Goal: Task Accomplishment & Management: Complete application form

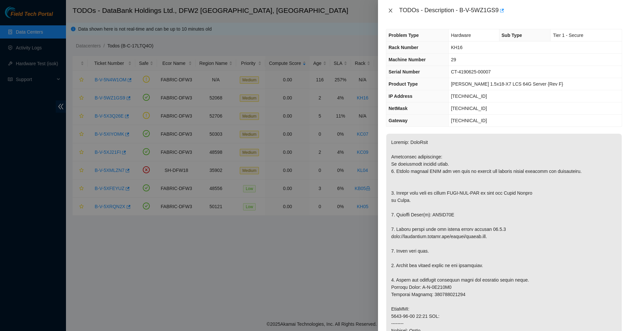
click at [394, 9] on button "Close" at bounding box center [390, 11] width 9 height 6
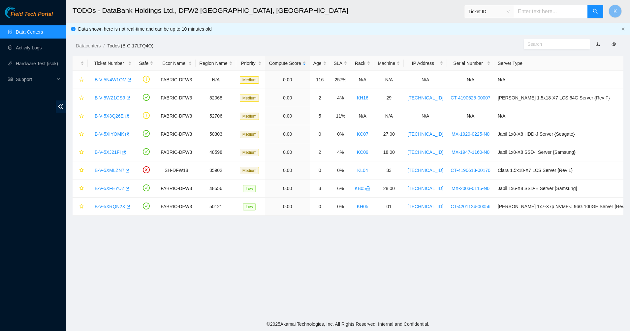
click at [39, 33] on link "Data Centers" at bounding box center [29, 31] width 27 height 5
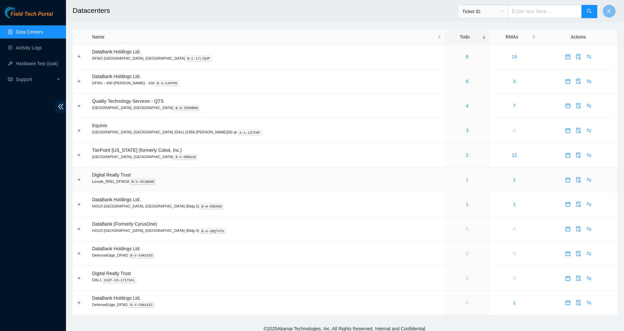
click at [466, 179] on link "1" at bounding box center [467, 179] width 3 height 5
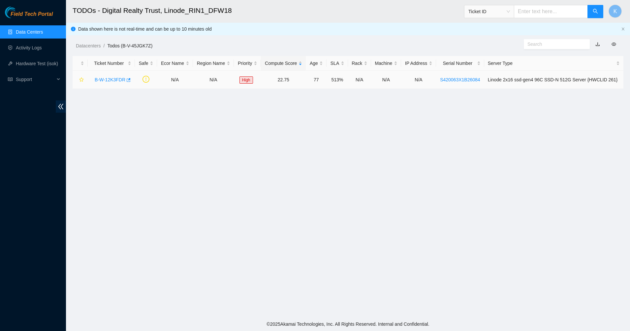
click at [113, 77] on link "B-W-12K3FDR" at bounding box center [110, 79] width 31 height 5
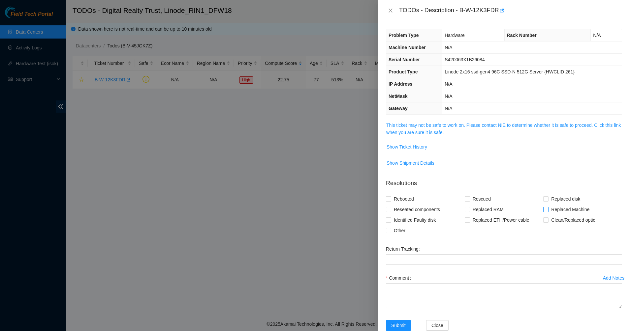
click at [543, 209] on input "Replaced Machine" at bounding box center [545, 209] width 5 height 5
checkbox input "true"
drag, startPoint x: 393, startPoint y: 228, endPoint x: 395, endPoint y: 233, distance: 5.0
click at [393, 229] on span "Other" at bounding box center [399, 231] width 17 height 11
click at [390, 229] on input "Other" at bounding box center [388, 230] width 5 height 5
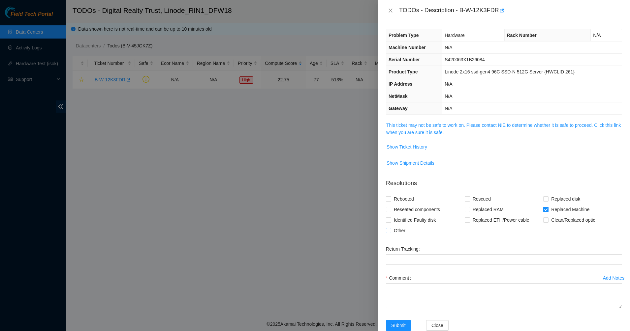
checkbox input "true"
click at [398, 265] on Tracking "Return Tracking" at bounding box center [504, 260] width 236 height 11
paste Tracking "4254 2159 6427"
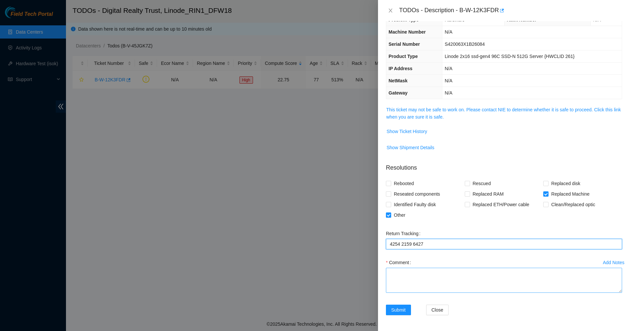
type Tracking "4254 2159 6427"
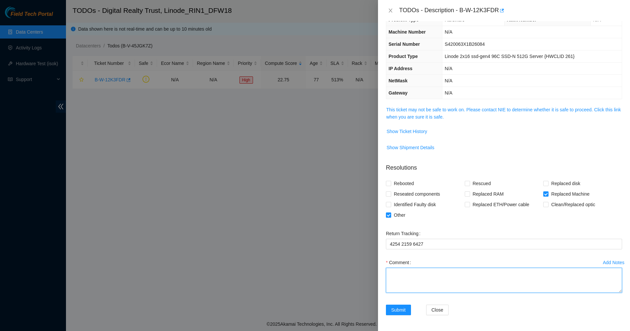
click at [416, 274] on textarea "Comment" at bounding box center [504, 280] width 236 height 25
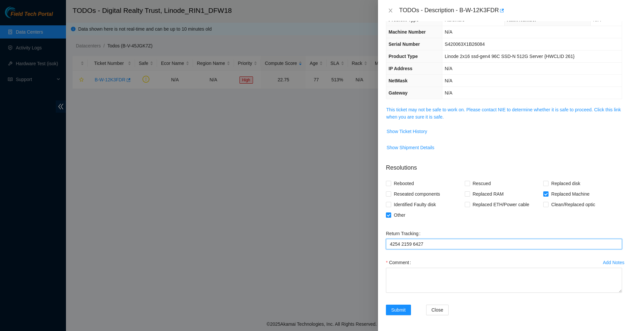
click at [465, 240] on Tracking "4254 2159 6427" at bounding box center [504, 244] width 236 height 11
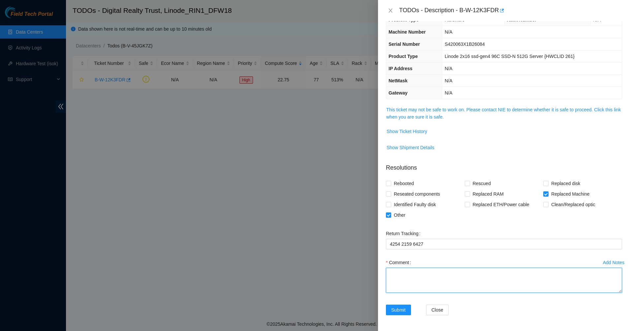
click at [431, 279] on textarea "Comment" at bounding box center [504, 280] width 236 height 25
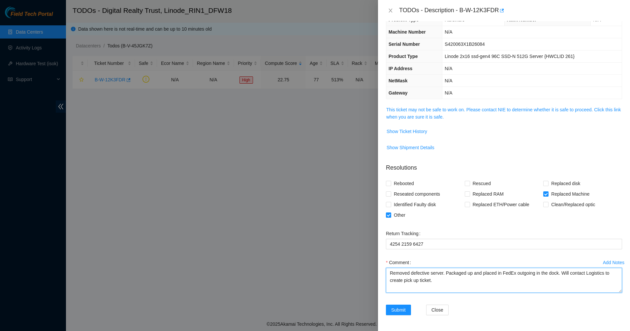
scroll to position [6, 0]
paste textarea "Ticket: B-W-12K3FDR Defective Server SN: S420063X1B26084 Service Order: B-V-5X3…"
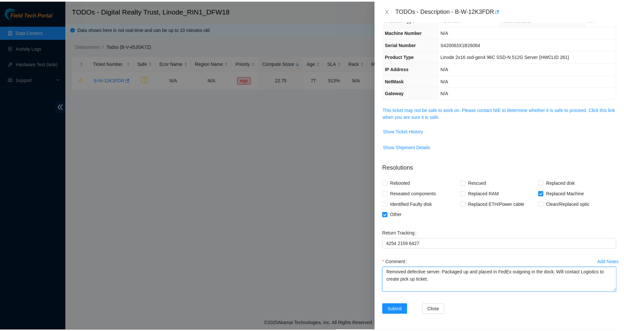
scroll to position [0, 0]
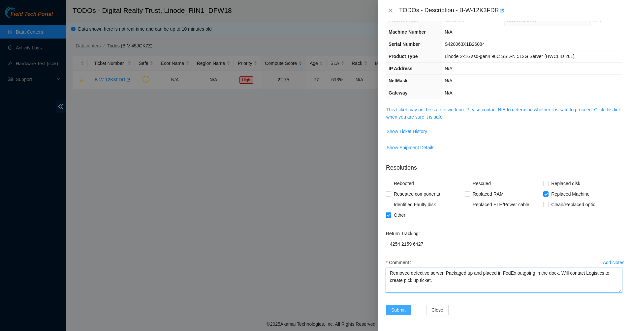
type textarea "Removed defective server. Packaged up and placed in FedEx outgoing in the dock.…"
click at [392, 310] on span "Submit" at bounding box center [398, 310] width 15 height 7
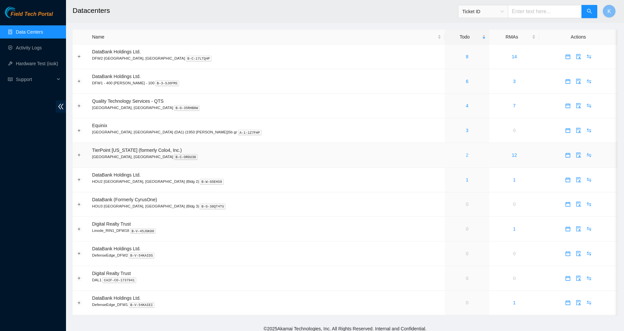
click at [466, 155] on link "2" at bounding box center [467, 155] width 3 height 5
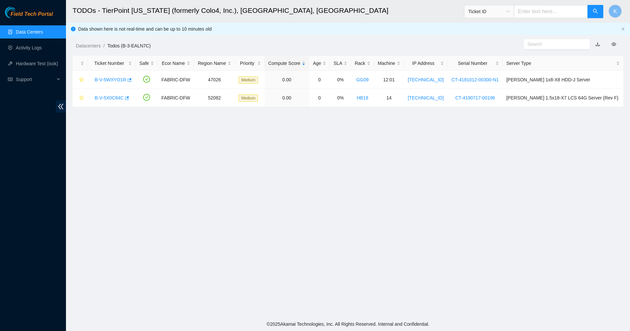
click at [36, 29] on link "Data Centers" at bounding box center [29, 31] width 27 height 5
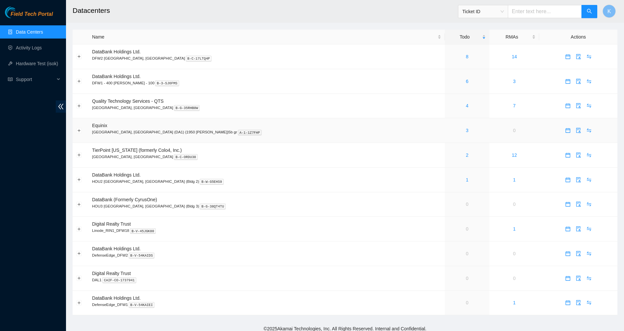
click at [448, 129] on div "3" at bounding box center [466, 130] width 37 height 7
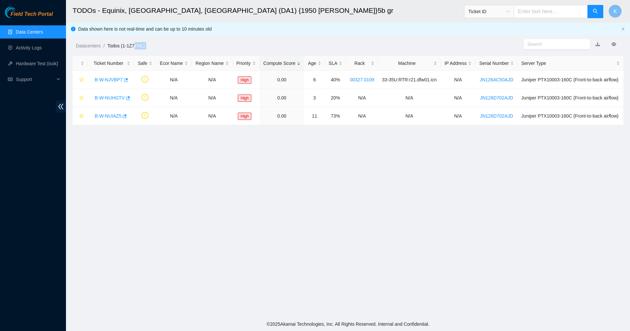
drag, startPoint x: 302, startPoint y: 142, endPoint x: 127, endPoint y: 21, distance: 213.1
click at [136, 27] on main "TODOs - Equinix, [GEOGRAPHIC_DATA], [GEOGRAPHIC_DATA] (DA1) {1950 [PERSON_NAME]…" at bounding box center [348, 159] width 564 height 318
click at [28, 35] on link "Data Centers" at bounding box center [29, 31] width 27 height 5
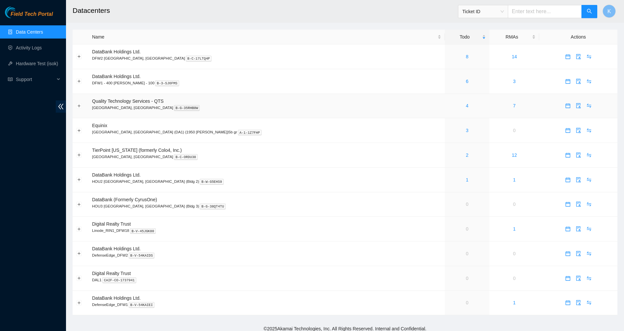
click at [448, 106] on div "4" at bounding box center [466, 105] width 37 height 7
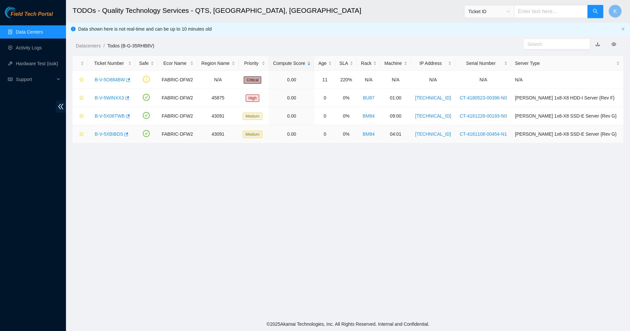
drag, startPoint x: 317, startPoint y: 131, endPoint x: 356, endPoint y: 168, distance: 54.1
click at [356, 168] on main "TODOs - Quality Technology Services - QTS, [GEOGRAPHIC_DATA], [GEOGRAPHIC_DATA]…" at bounding box center [348, 159] width 564 height 318
click at [34, 32] on link "Data Centers" at bounding box center [29, 31] width 27 height 5
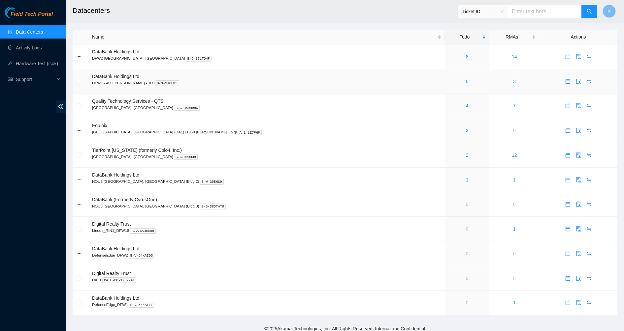
click at [466, 81] on link "6" at bounding box center [467, 81] width 3 height 5
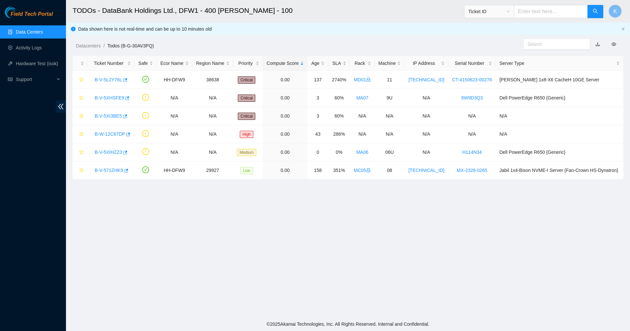
click at [38, 30] on link "Data Centers" at bounding box center [29, 31] width 27 height 5
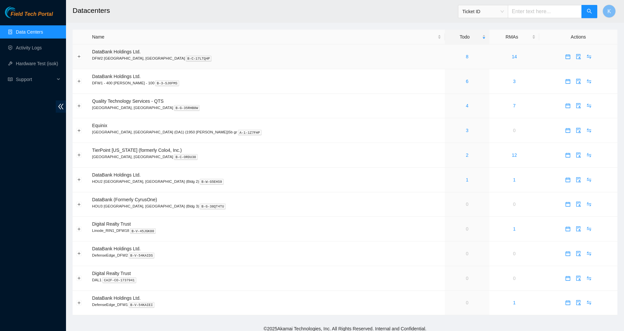
click at [448, 55] on div "8" at bounding box center [466, 56] width 37 height 7
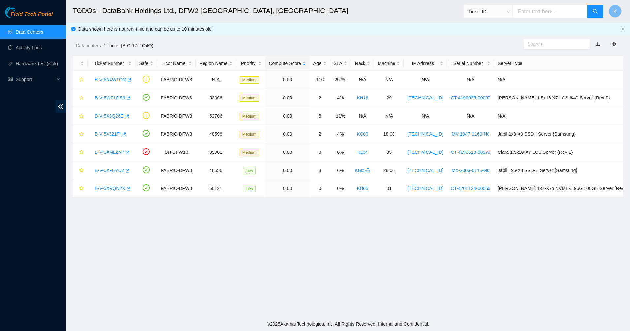
click at [16, 31] on link "Data Centers" at bounding box center [29, 31] width 27 height 5
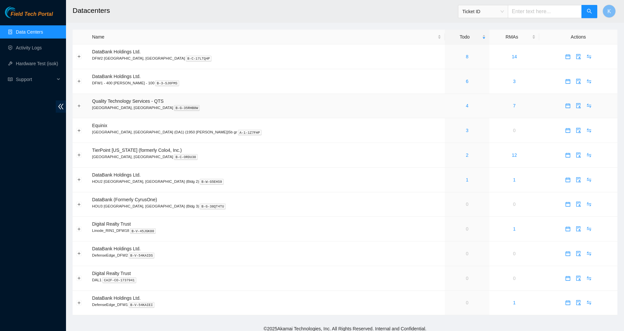
click at [448, 103] on div "4" at bounding box center [466, 105] width 37 height 7
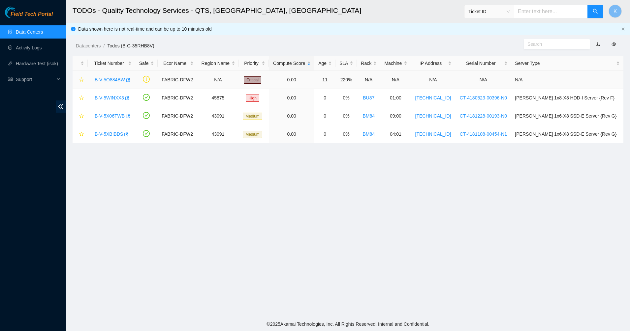
click at [115, 79] on link "B-V-5O884BW" at bounding box center [110, 79] width 30 height 5
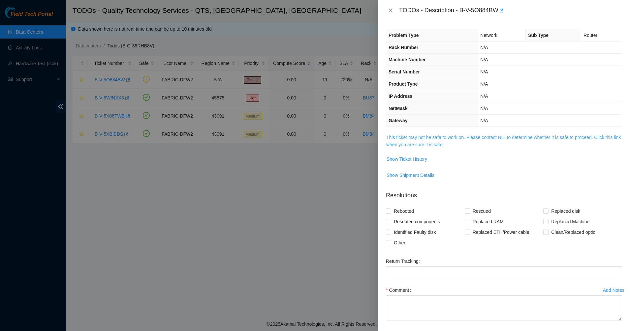
click at [429, 135] on link "This ticket may not be safe to work on. Please contact NIE to determine whether…" at bounding box center [503, 141] width 234 height 13
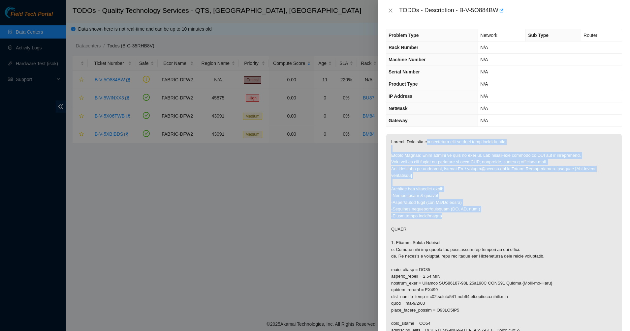
drag, startPoint x: 427, startPoint y: 142, endPoint x: 485, endPoint y: 219, distance: 97.0
click at [485, 219] on p at bounding box center [503, 267] width 235 height 266
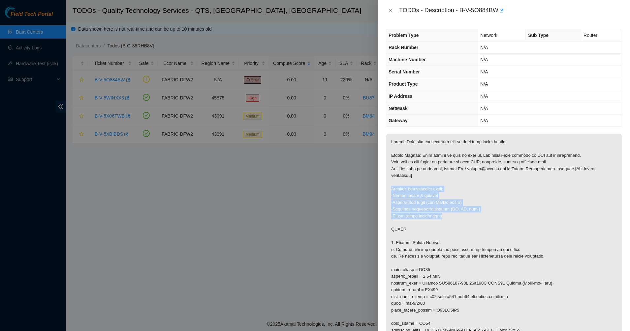
drag, startPoint x: 485, startPoint y: 219, endPoint x: 440, endPoint y: 177, distance: 62.1
click at [441, 178] on p at bounding box center [503, 267] width 235 height 266
click at [438, 175] on p at bounding box center [503, 267] width 235 height 266
drag, startPoint x: 438, startPoint y: 175, endPoint x: 525, endPoint y: 253, distance: 116.8
click at [524, 252] on p at bounding box center [503, 267] width 235 height 266
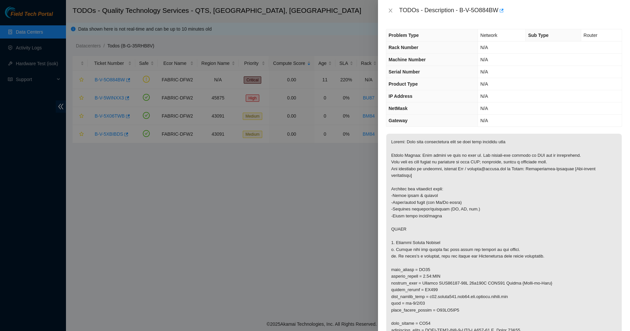
click at [527, 253] on p at bounding box center [503, 267] width 235 height 266
drag, startPoint x: 427, startPoint y: 236, endPoint x: 413, endPoint y: 233, distance: 14.4
click at [414, 233] on p at bounding box center [503, 267] width 235 height 266
click at [412, 232] on p at bounding box center [503, 267] width 235 height 266
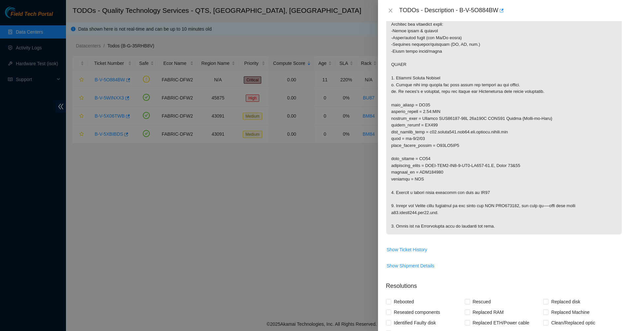
scroll to position [41, 0]
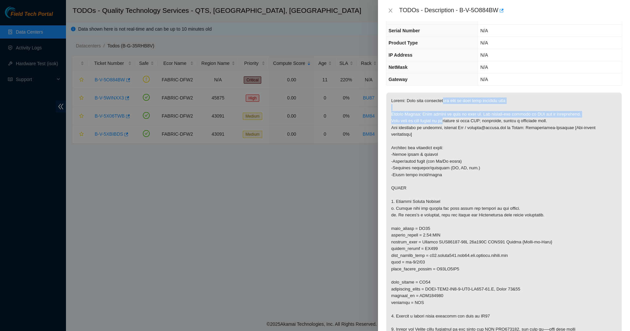
drag, startPoint x: 443, startPoint y: 103, endPoint x: 446, endPoint y: 120, distance: 17.1
click at [446, 120] on p at bounding box center [503, 226] width 235 height 266
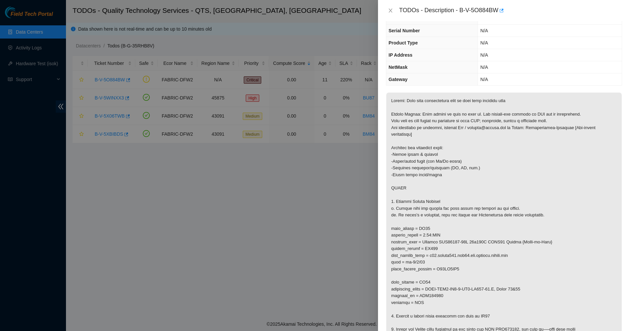
click at [428, 109] on p at bounding box center [503, 226] width 235 height 266
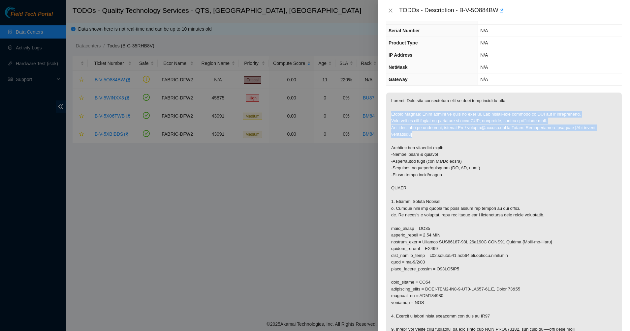
drag, startPoint x: 428, startPoint y: 109, endPoint x: 436, endPoint y: 134, distance: 25.8
click at [436, 134] on p at bounding box center [503, 226] width 235 height 266
drag, startPoint x: 436, startPoint y: 134, endPoint x: 431, endPoint y: 106, distance: 27.9
click at [431, 106] on p at bounding box center [503, 226] width 235 height 266
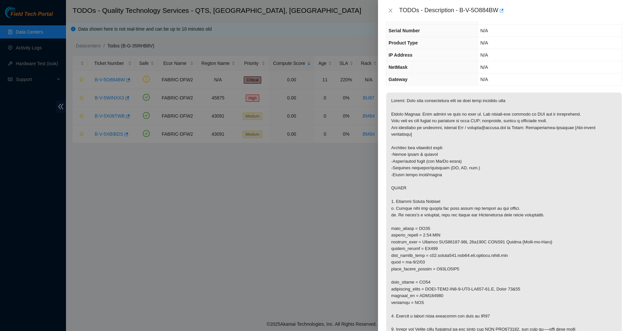
click at [431, 106] on p at bounding box center [503, 226] width 235 height 266
drag, startPoint x: 431, startPoint y: 106, endPoint x: 440, endPoint y: 131, distance: 26.4
click at [440, 131] on p at bounding box center [503, 226] width 235 height 266
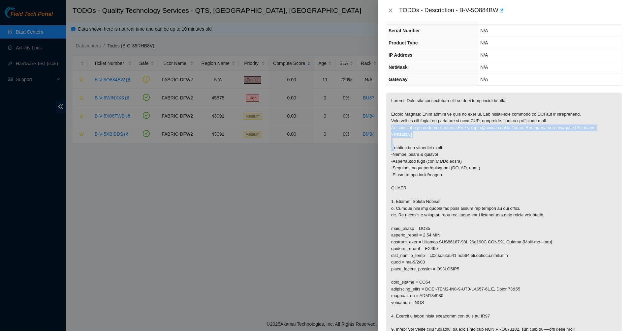
click at [440, 131] on p at bounding box center [503, 226] width 235 height 266
click at [441, 133] on p at bounding box center [503, 226] width 235 height 266
drag, startPoint x: 441, startPoint y: 133, endPoint x: 445, endPoint y: 160, distance: 27.0
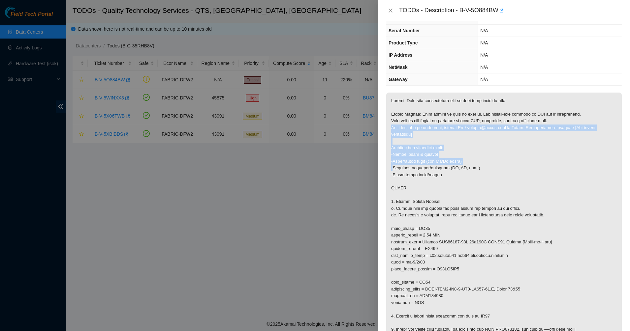
click at [445, 160] on p at bounding box center [503, 226] width 235 height 266
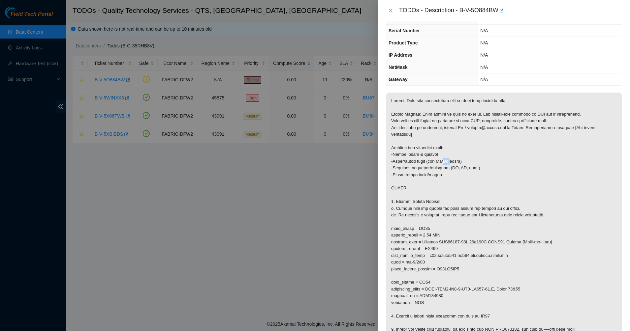
click at [445, 160] on p at bounding box center [503, 226] width 235 height 266
click at [411, 150] on p at bounding box center [503, 226] width 235 height 266
drag, startPoint x: 411, startPoint y: 150, endPoint x: 423, endPoint y: 160, distance: 16.1
click at [423, 160] on p at bounding box center [503, 226] width 235 height 266
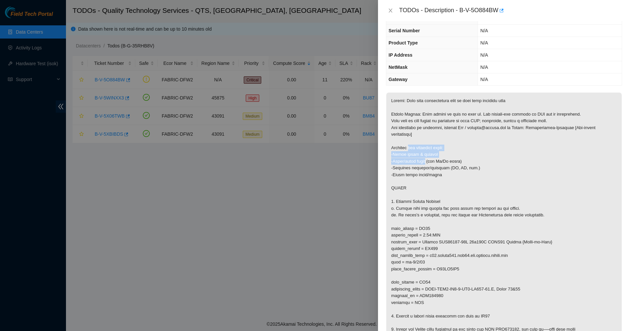
click at [423, 160] on p at bounding box center [503, 226] width 235 height 266
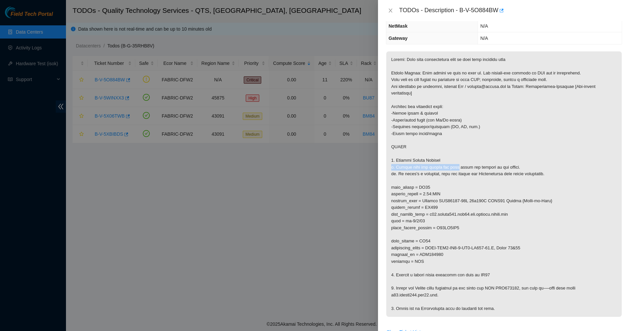
drag, startPoint x: 437, startPoint y: 161, endPoint x: 451, endPoint y: 170, distance: 17.2
click at [451, 170] on p at bounding box center [503, 184] width 235 height 266
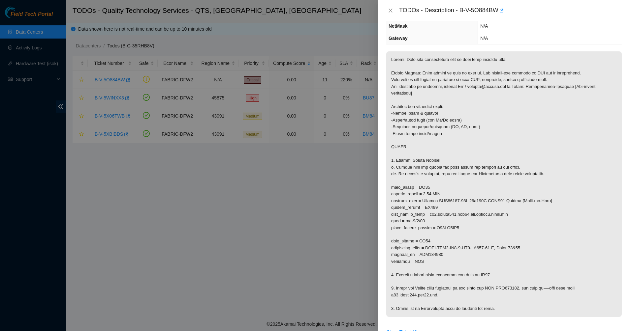
click at [452, 173] on p at bounding box center [503, 184] width 235 height 266
click at [471, 175] on p at bounding box center [503, 184] width 235 height 266
drag, startPoint x: 502, startPoint y: 177, endPoint x: 416, endPoint y: 158, distance: 87.6
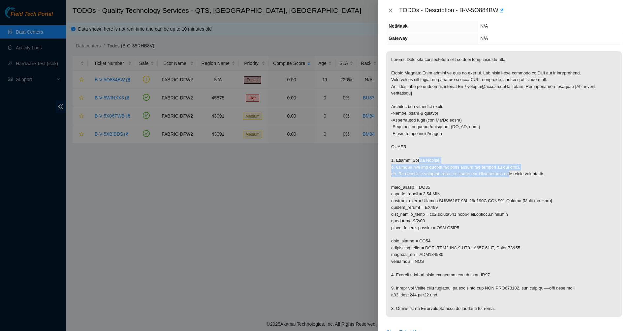
click at [416, 158] on p at bounding box center [503, 184] width 235 height 266
drag, startPoint x: 416, startPoint y: 158, endPoint x: 469, endPoint y: 204, distance: 70.1
click at [469, 204] on p at bounding box center [503, 184] width 235 height 266
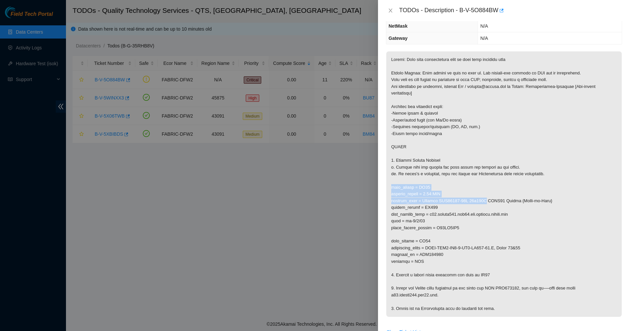
drag, startPoint x: 469, startPoint y: 204, endPoint x: 424, endPoint y: 184, distance: 48.9
click at [424, 184] on p at bounding box center [503, 184] width 235 height 266
drag, startPoint x: 424, startPoint y: 184, endPoint x: 486, endPoint y: 219, distance: 70.9
click at [486, 219] on p at bounding box center [503, 184] width 235 height 266
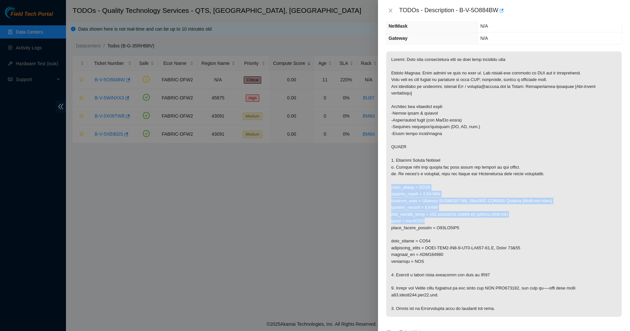
click at [486, 219] on p at bounding box center [503, 184] width 235 height 266
drag, startPoint x: 461, startPoint y: 207, endPoint x: 428, endPoint y: 193, distance: 35.8
click at [428, 193] on p at bounding box center [503, 184] width 235 height 266
click at [427, 193] on p at bounding box center [503, 184] width 235 height 266
drag, startPoint x: 427, startPoint y: 193, endPoint x: 455, endPoint y: 212, distance: 33.6
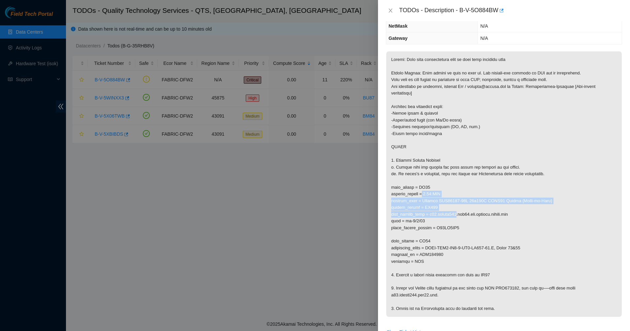
click at [455, 212] on p at bounding box center [503, 184] width 235 height 266
drag, startPoint x: 455, startPoint y: 212, endPoint x: 418, endPoint y: 191, distance: 42.8
click at [423, 195] on p at bounding box center [503, 184] width 235 height 266
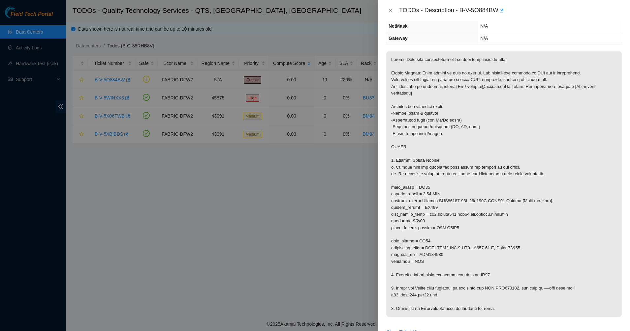
click at [417, 191] on p at bounding box center [503, 184] width 235 height 266
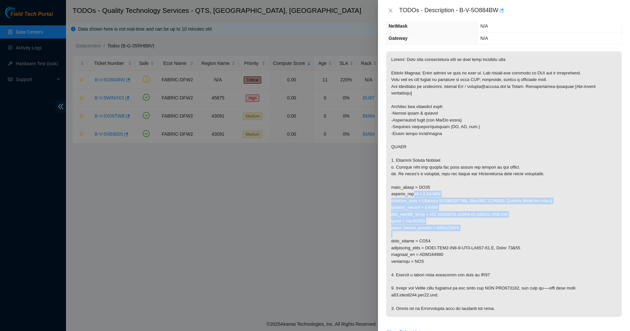
click at [476, 233] on p at bounding box center [503, 184] width 235 height 266
click at [428, 187] on p at bounding box center [503, 184] width 235 height 266
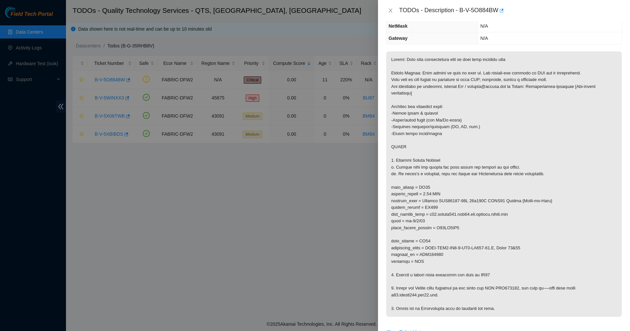
click at [426, 186] on p at bounding box center [503, 184] width 235 height 266
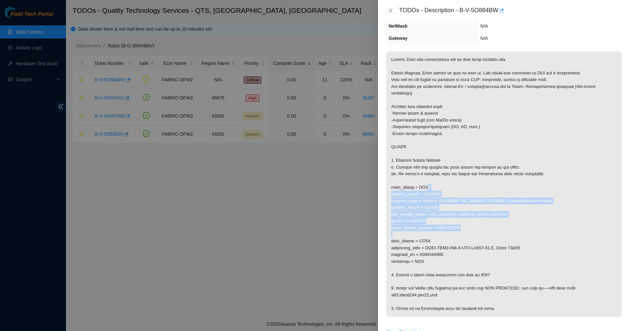
drag, startPoint x: 460, startPoint y: 211, endPoint x: 496, endPoint y: 235, distance: 43.1
click at [496, 235] on p at bounding box center [503, 184] width 235 height 266
drag, startPoint x: 457, startPoint y: 211, endPoint x: 439, endPoint y: 198, distance: 22.7
click at [439, 198] on p at bounding box center [503, 184] width 235 height 266
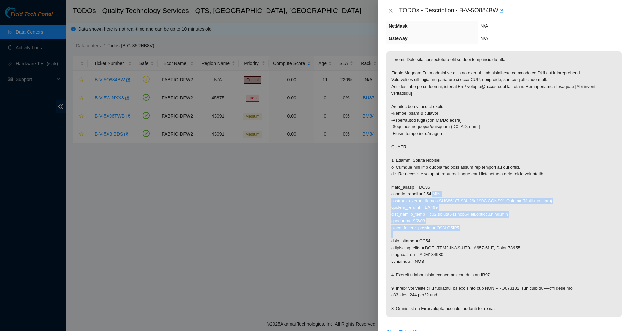
click at [438, 197] on p at bounding box center [503, 184] width 235 height 266
drag, startPoint x: 438, startPoint y: 197, endPoint x: 503, endPoint y: 263, distance: 92.4
click at [503, 263] on p at bounding box center [503, 184] width 235 height 266
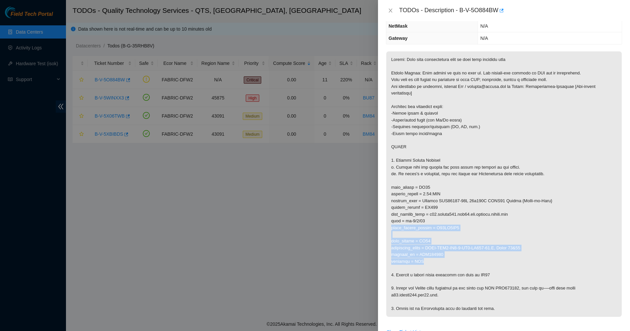
drag, startPoint x: 503, startPoint y: 263, endPoint x: 424, endPoint y: 210, distance: 94.9
click at [427, 212] on p at bounding box center [503, 184] width 235 height 266
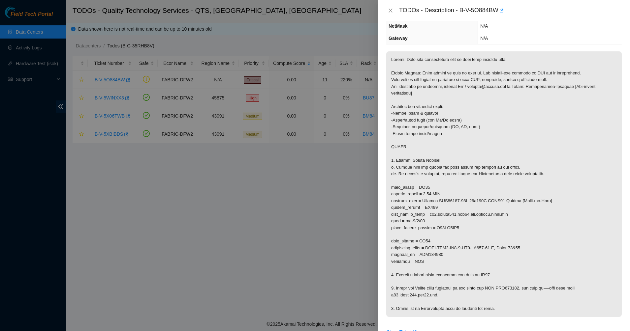
click at [424, 209] on p at bounding box center [503, 184] width 235 height 266
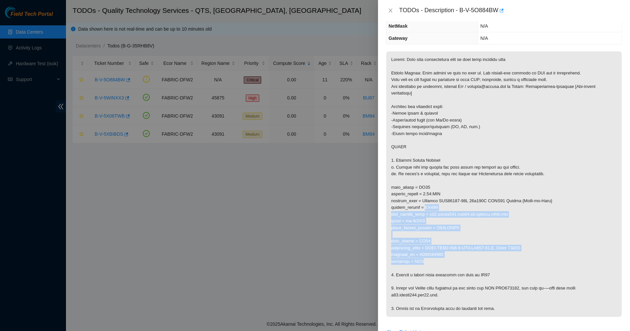
drag, startPoint x: 424, startPoint y: 210, endPoint x: 475, endPoint y: 265, distance: 74.7
click at [475, 265] on p at bounding box center [503, 184] width 235 height 266
drag, startPoint x: 475, startPoint y: 265, endPoint x: 426, endPoint y: 181, distance: 97.0
click at [426, 182] on p at bounding box center [503, 184] width 235 height 266
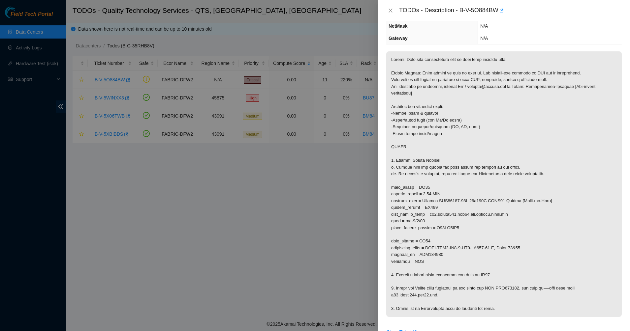
click at [425, 180] on p at bounding box center [503, 184] width 235 height 266
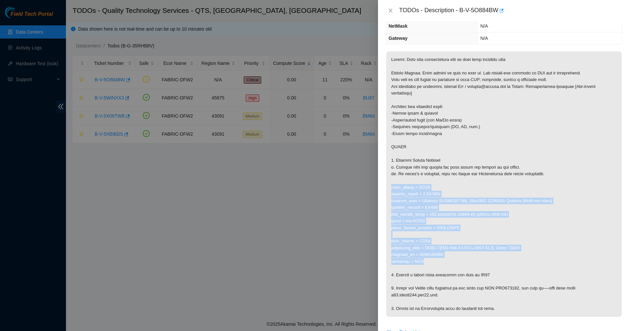
drag, startPoint x: 425, startPoint y: 180, endPoint x: 478, endPoint y: 261, distance: 96.0
click at [478, 261] on p at bounding box center [503, 184] width 235 height 266
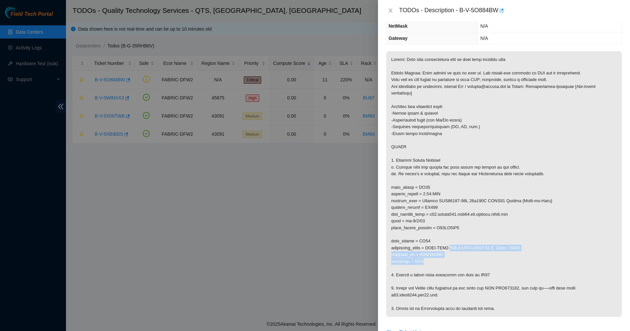
drag, startPoint x: 478, startPoint y: 261, endPoint x: 451, endPoint y: 244, distance: 31.4
click at [451, 244] on p at bounding box center [503, 184] width 235 height 266
drag, startPoint x: 451, startPoint y: 244, endPoint x: 455, endPoint y: 252, distance: 9.3
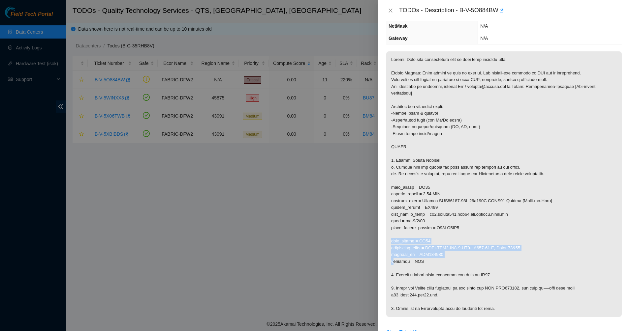
click at [455, 252] on p at bounding box center [503, 184] width 235 height 266
drag, startPoint x: 455, startPoint y: 252, endPoint x: 461, endPoint y: 267, distance: 15.9
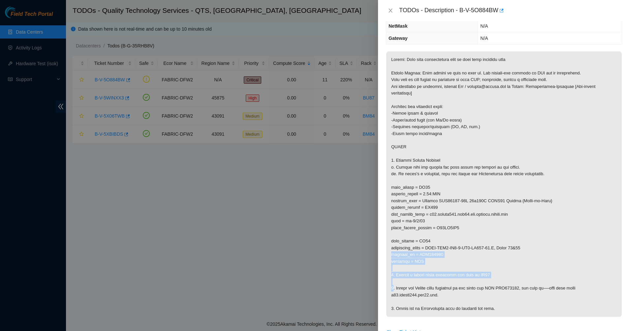
click at [461, 267] on p at bounding box center [503, 184] width 235 height 266
drag, startPoint x: 461, startPoint y: 267, endPoint x: 465, endPoint y: 279, distance: 12.4
click at [465, 279] on p at bounding box center [503, 184] width 235 height 266
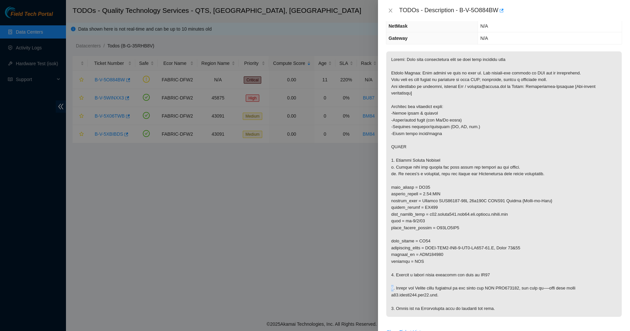
click at [465, 279] on p at bounding box center [503, 184] width 235 height 266
click at [448, 273] on p at bounding box center [503, 184] width 235 height 266
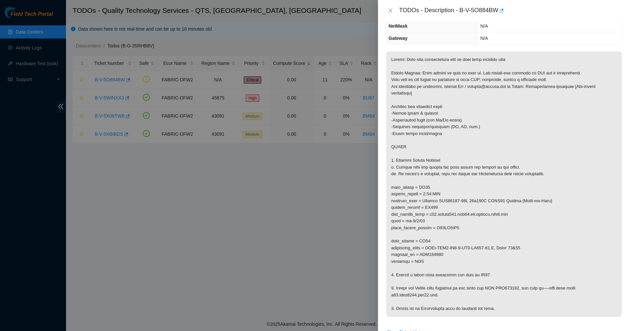
click at [444, 265] on p at bounding box center [503, 184] width 235 height 266
drag, startPoint x: 444, startPoint y: 265, endPoint x: 452, endPoint y: 278, distance: 16.2
click at [452, 278] on p at bounding box center [503, 184] width 235 height 266
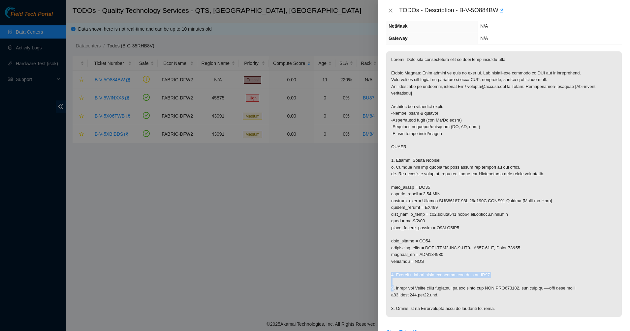
click at [452, 278] on p at bounding box center [503, 184] width 235 height 266
click at [401, 287] on p at bounding box center [503, 184] width 235 height 266
click at [421, 278] on p at bounding box center [503, 184] width 235 height 266
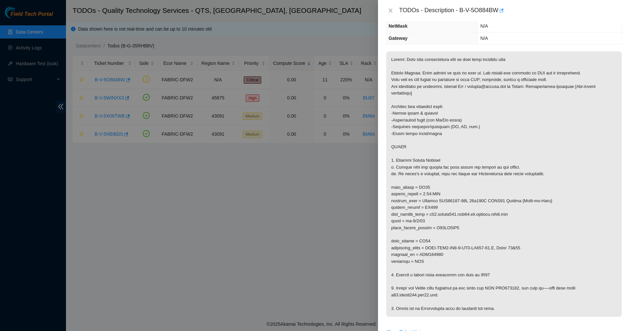
click at [427, 286] on p at bounding box center [503, 184] width 235 height 266
click at [436, 290] on p at bounding box center [503, 184] width 235 height 266
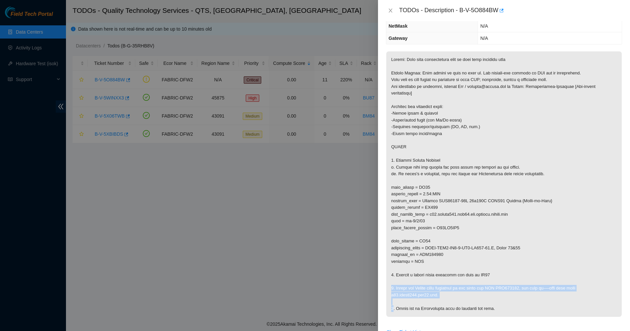
click at [436, 290] on p at bounding box center [503, 184] width 235 height 266
click at [453, 293] on p at bounding box center [503, 184] width 235 height 266
click at [478, 289] on p at bounding box center [503, 184] width 235 height 266
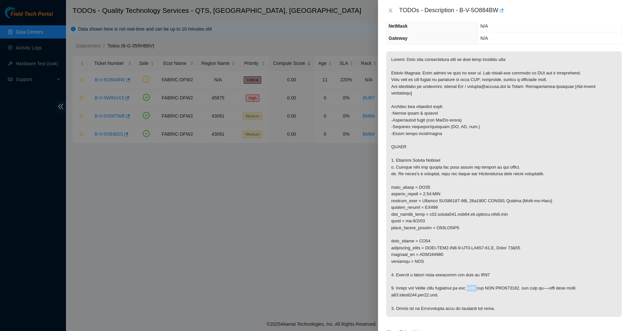
click at [478, 289] on p at bounding box center [503, 184] width 235 height 266
click at [449, 290] on p at bounding box center [503, 184] width 235 height 266
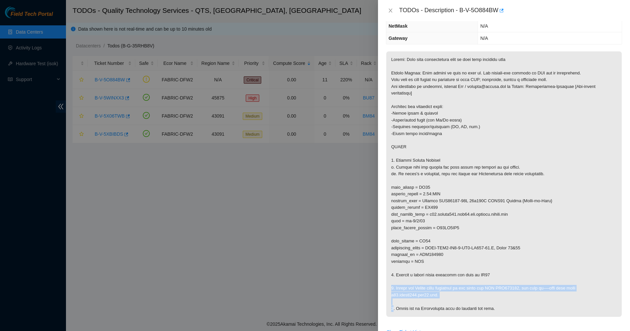
click at [436, 290] on p at bounding box center [503, 184] width 235 height 266
click at [446, 290] on p at bounding box center [503, 184] width 235 height 266
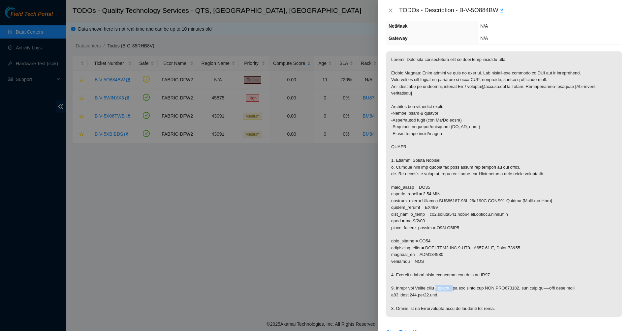
click at [446, 290] on p at bounding box center [503, 184] width 235 height 266
click at [426, 294] on p at bounding box center [503, 184] width 235 height 266
drag, startPoint x: 426, startPoint y: 294, endPoint x: 517, endPoint y: 319, distance: 94.4
click at [517, 317] on p at bounding box center [503, 184] width 235 height 266
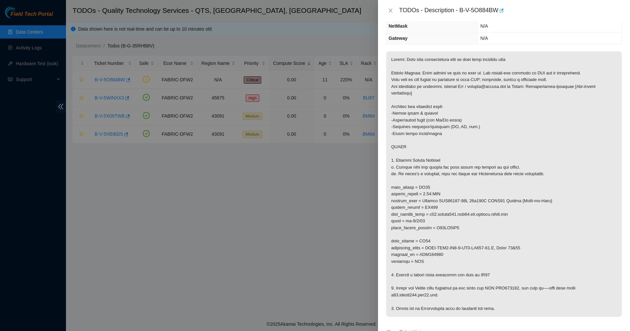
click at [513, 314] on p at bounding box center [503, 184] width 235 height 266
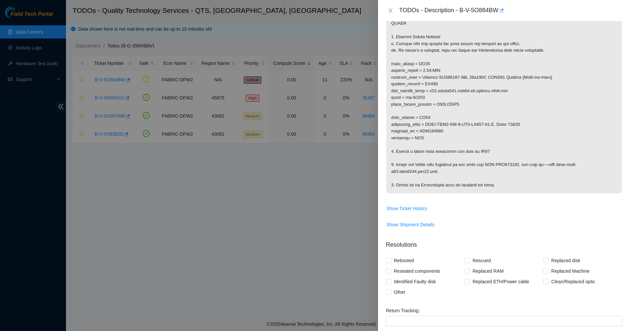
scroll to position [124, 0]
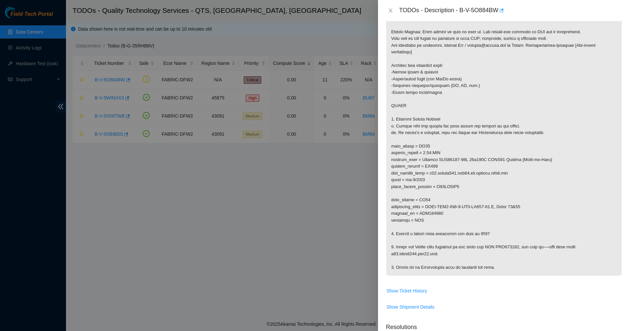
drag, startPoint x: 489, startPoint y: 269, endPoint x: 462, endPoint y: 139, distance: 132.7
click at [462, 140] on p at bounding box center [503, 143] width 235 height 266
click at [460, 135] on p at bounding box center [503, 143] width 235 height 266
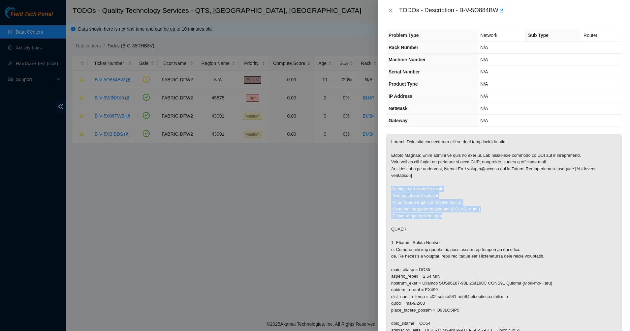
drag, startPoint x: 433, startPoint y: 185, endPoint x: 455, endPoint y: 217, distance: 38.8
click at [454, 215] on p at bounding box center [503, 267] width 235 height 266
click at [455, 217] on p at bounding box center [503, 267] width 235 height 266
drag, startPoint x: 455, startPoint y: 217, endPoint x: 422, endPoint y: 184, distance: 46.6
click at [424, 186] on p at bounding box center [503, 267] width 235 height 266
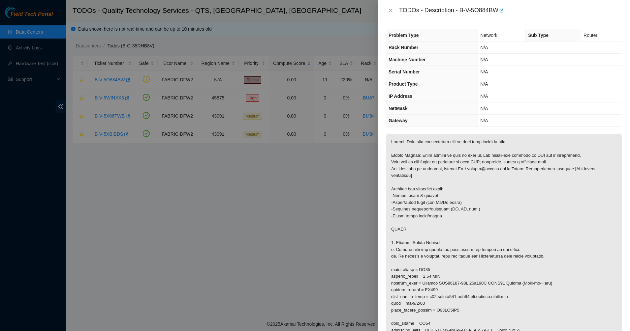
click at [421, 183] on p at bounding box center [503, 267] width 235 height 266
drag, startPoint x: 421, startPoint y: 183, endPoint x: 451, endPoint y: 217, distance: 45.4
click at [451, 217] on p at bounding box center [503, 267] width 235 height 266
drag, startPoint x: 451, startPoint y: 217, endPoint x: 414, endPoint y: 184, distance: 49.5
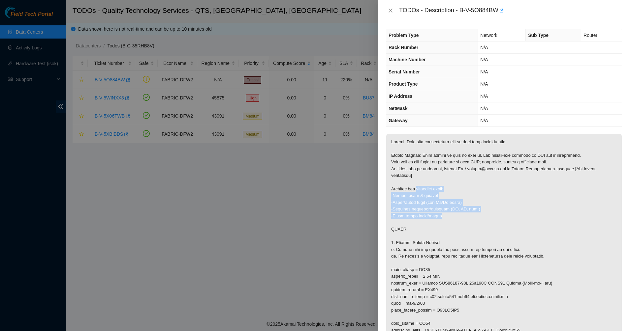
click at [414, 184] on p at bounding box center [503, 267] width 235 height 266
drag, startPoint x: 414, startPoint y: 184, endPoint x: 469, endPoint y: 228, distance: 70.5
click at [469, 228] on p at bounding box center [503, 267] width 235 height 266
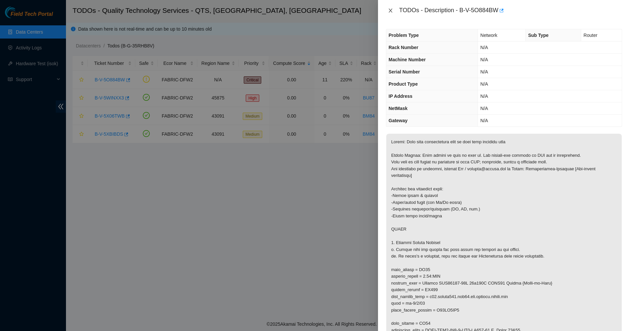
click at [386, 9] on button "Close" at bounding box center [390, 11] width 9 height 6
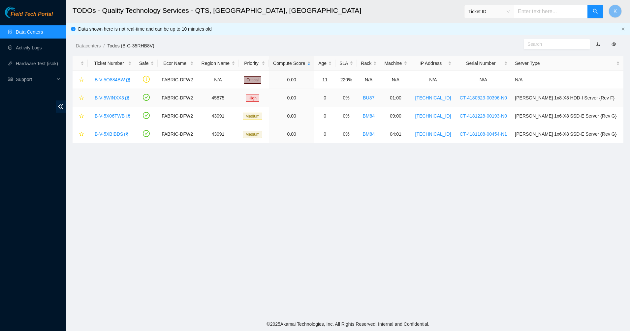
click at [102, 101] on div "B-V-5WINXX3" at bounding box center [111, 98] width 40 height 11
click at [104, 100] on link "B-V-5WINXX3" at bounding box center [109, 97] width 29 height 5
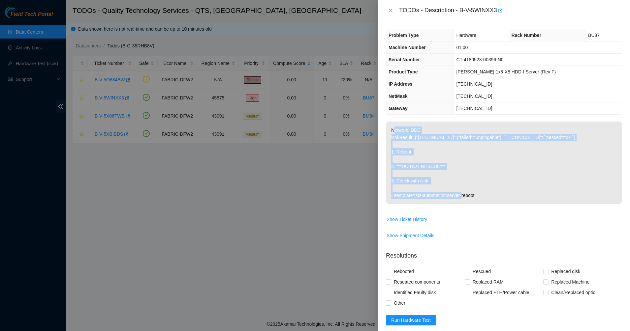
drag, startPoint x: 411, startPoint y: 139, endPoint x: 495, endPoint y: 198, distance: 102.9
click at [495, 198] on p "Network: DDC isok-result: {"[TECHNICAL_ID]":{"failed":"unpingable"},"[TECHNICAL…" at bounding box center [503, 163] width 235 height 82
drag, startPoint x: 495, startPoint y: 198, endPoint x: 414, endPoint y: 100, distance: 127.7
click at [414, 100] on div "Problem Type Hardware Rack Number BU87 Machine Number 01:00 Serial Number CT-41…" at bounding box center [504, 176] width 252 height 310
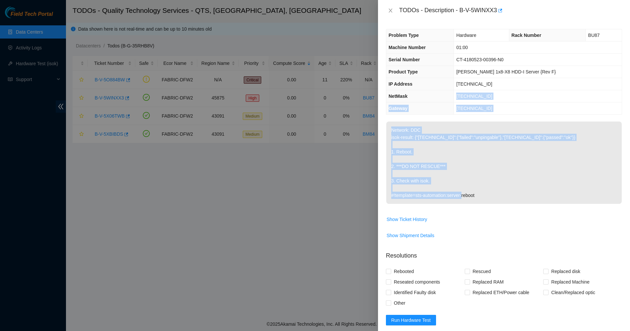
click at [414, 99] on th "NetMask" at bounding box center [420, 96] width 68 height 12
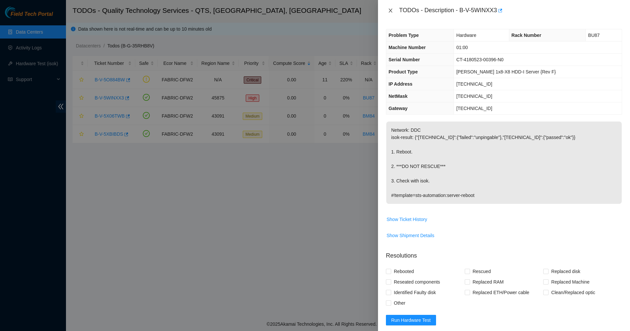
click at [391, 10] on icon "close" at bounding box center [390, 10] width 5 height 5
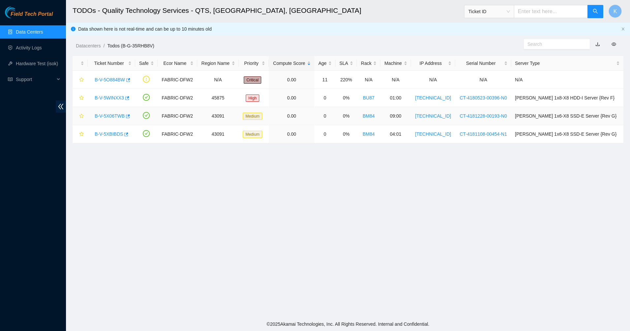
click at [103, 117] on link "B-V-5X06TWB" at bounding box center [110, 115] width 30 height 5
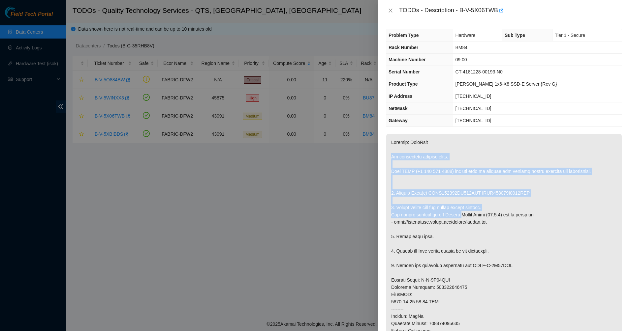
drag, startPoint x: 413, startPoint y: 150, endPoint x: 460, endPoint y: 216, distance: 81.4
click at [460, 216] on p at bounding box center [503, 298] width 235 height 329
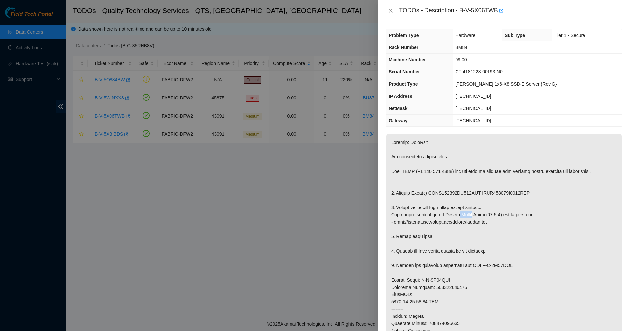
drag, startPoint x: 460, startPoint y: 217, endPoint x: 404, endPoint y: 190, distance: 61.8
click at [411, 193] on p at bounding box center [503, 298] width 235 height 329
click at [404, 190] on p at bounding box center [503, 298] width 235 height 329
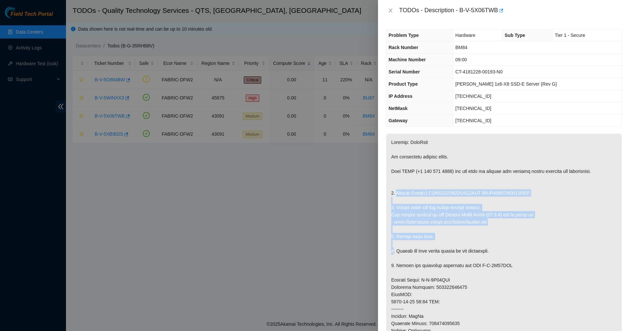
drag
click at [490, 244] on p at bounding box center [503, 298] width 235 height 329
click at [389, 200] on p at bounding box center [503, 298] width 235 height 329
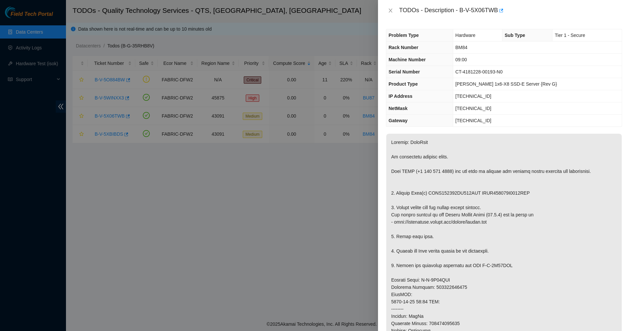
click at [387, 198] on p at bounding box center [503, 298] width 235 height 329
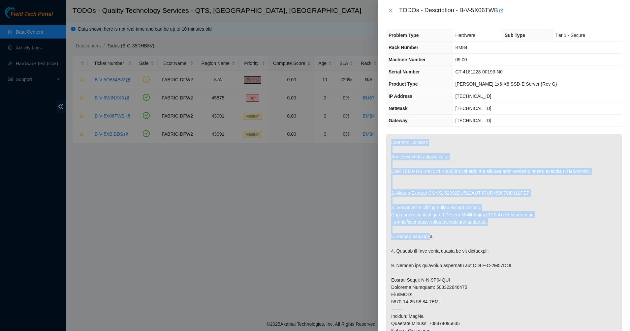
click at [426, 237] on div "Problem Type Hardware Sub Type Tier 1 - Secure Rack Number BM84 Machine Number …" at bounding box center [504, 176] width 252 height 310
click at [426, 237] on p at bounding box center [503, 298] width 235 height 329
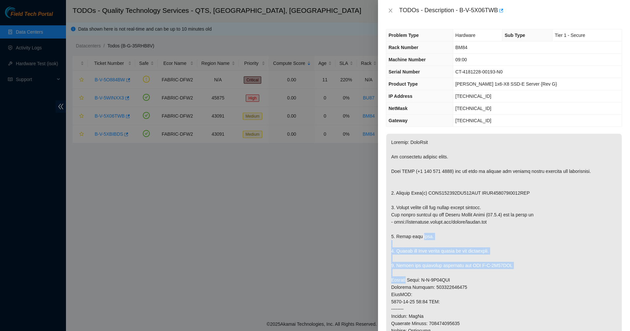
click at [463, 273] on p at bounding box center [503, 298] width 235 height 329
click at [422, 239] on p at bounding box center [503, 298] width 235 height 329
click at [420, 238] on p at bounding box center [503, 298] width 235 height 329
click at [486, 292] on p at bounding box center [503, 298] width 235 height 329
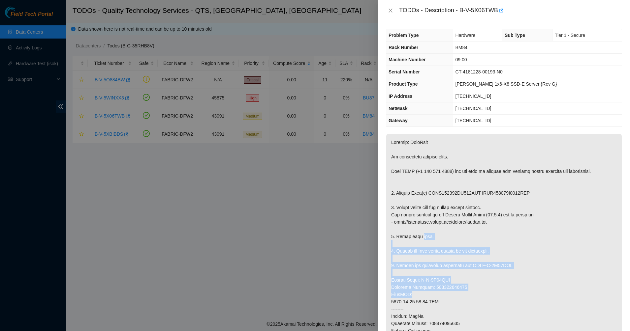
click at [486, 292] on p at bounding box center [503, 298] width 235 height 329
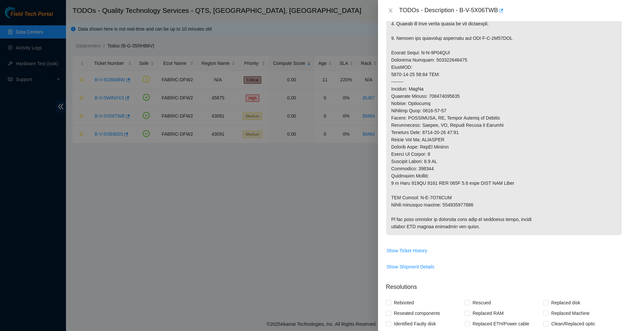
scroll to position [165, 0]
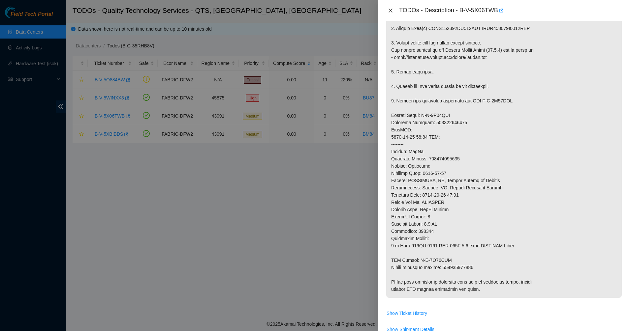
click at [390, 10] on icon "close" at bounding box center [390, 11] width 4 height 4
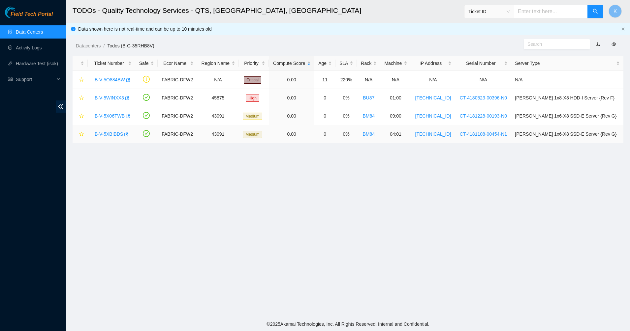
click at [111, 131] on div "B-V-5XBIBDS" at bounding box center [111, 134] width 40 height 11
click at [110, 132] on link "B-V-5XBIBDS" at bounding box center [109, 134] width 28 height 5
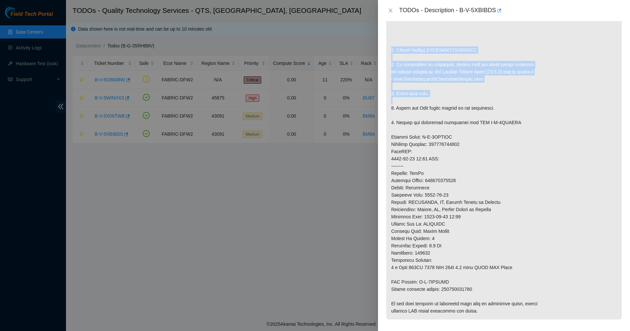
drag, startPoint x: 417, startPoint y: 49, endPoint x: 430, endPoint y: 117, distance: 69.5
click at [430, 117] on p at bounding box center [503, 144] width 235 height 351
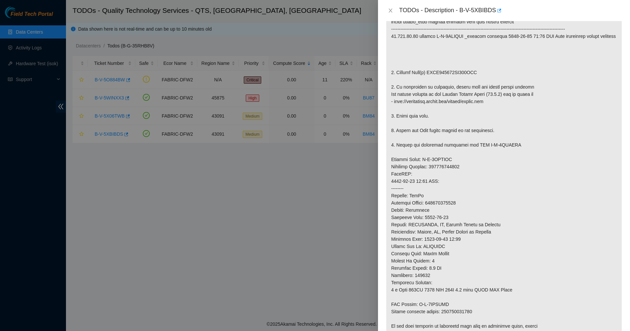
scroll to position [0, 0]
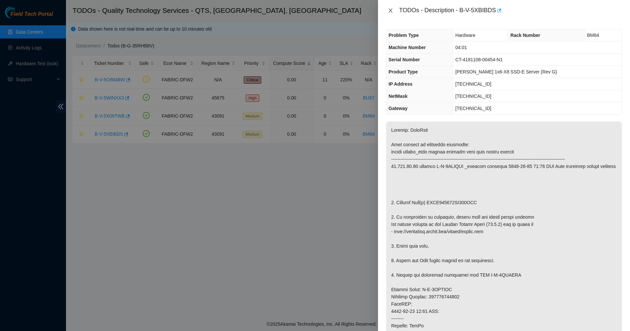
click at [389, 9] on icon "close" at bounding box center [390, 10] width 5 height 5
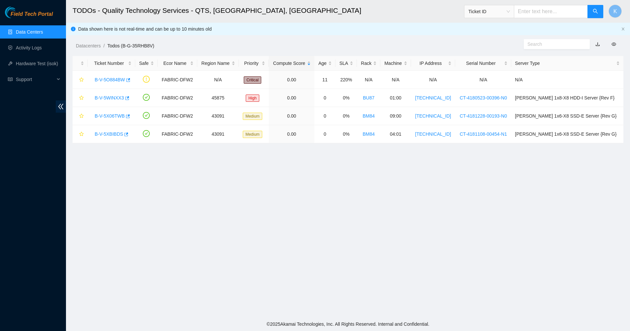
click at [40, 31] on link "Data Centers" at bounding box center [29, 31] width 27 height 5
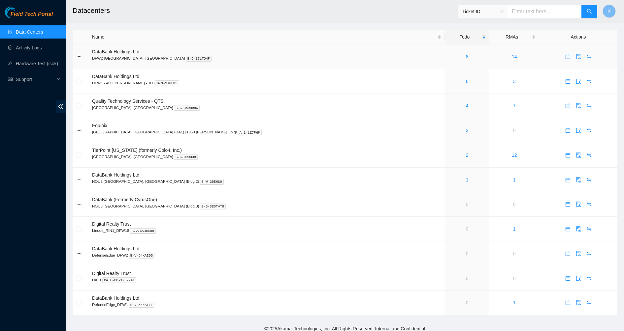
click at [448, 58] on div "8" at bounding box center [466, 56] width 37 height 7
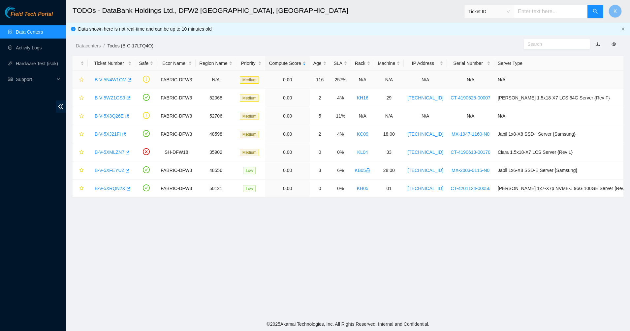
click at [110, 81] on link "B-V-5N4W1OM" at bounding box center [111, 79] width 32 height 5
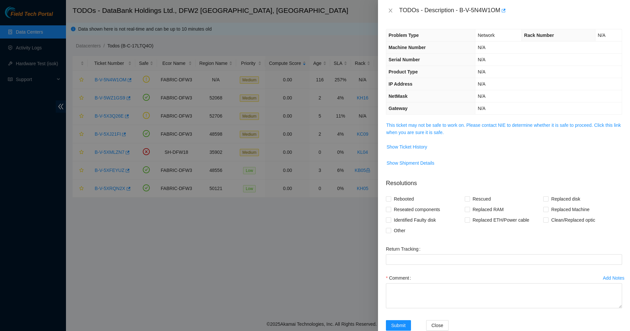
click at [421, 121] on div "Problem Type Network Rack Number N/A Machine Number N/A Serial Number N/A Produ…" at bounding box center [504, 176] width 252 height 310
click at [419, 134] on link "This ticket may not be safe to work on. Please contact NIE to determine whether…" at bounding box center [503, 129] width 234 height 13
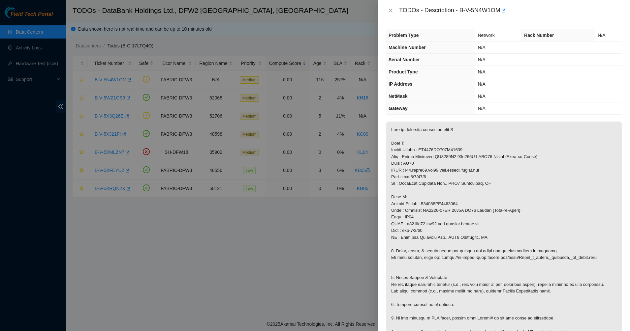
click at [412, 130] on p at bounding box center [503, 238] width 235 height 232
drag, startPoint x: 412, startPoint y: 130, endPoint x: 419, endPoint y: 144, distance: 15.6
click at [419, 144] on p at bounding box center [503, 238] width 235 height 232
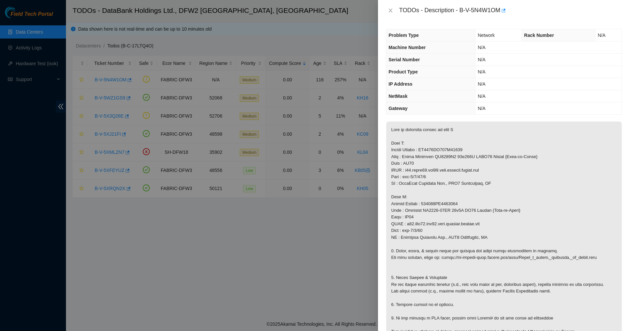
click at [419, 144] on p at bounding box center [503, 238] width 235 height 232
click at [413, 129] on p at bounding box center [503, 238] width 235 height 232
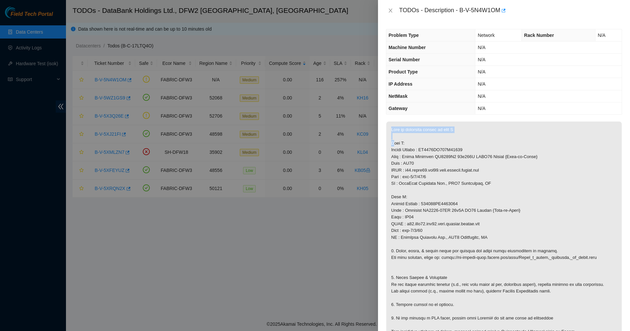
click at [413, 129] on p at bounding box center [503, 238] width 235 height 232
click at [448, 135] on p at bounding box center [503, 238] width 235 height 232
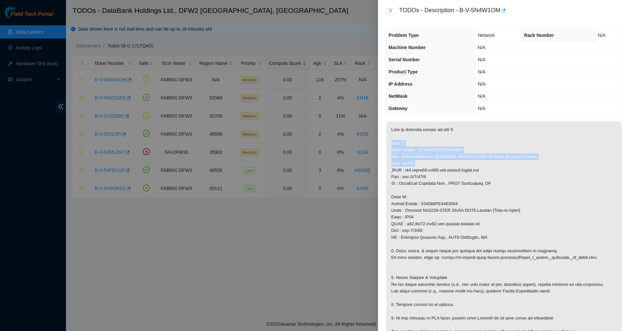
drag, startPoint x: 448, startPoint y: 135, endPoint x: 448, endPoint y: 162, distance: 27.4
click at [448, 162] on p at bounding box center [503, 238] width 235 height 232
click at [437, 158] on p at bounding box center [503, 238] width 235 height 232
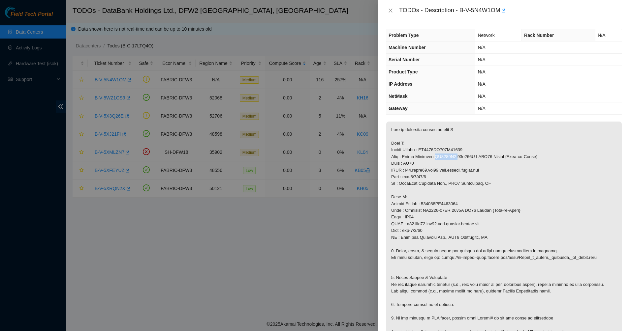
click at [437, 158] on p at bounding box center [503, 238] width 235 height 232
drag, startPoint x: 437, startPoint y: 158, endPoint x: 437, endPoint y: 167, distance: 8.6
click at [437, 167] on p at bounding box center [503, 238] width 235 height 232
drag, startPoint x: 437, startPoint y: 167, endPoint x: 441, endPoint y: 176, distance: 10.1
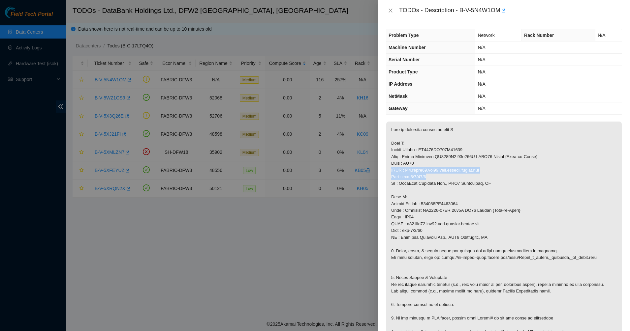
click at [441, 176] on p at bounding box center [503, 238] width 235 height 232
drag, startPoint x: 441, startPoint y: 176, endPoint x: 432, endPoint y: 168, distance: 12.4
click at [432, 168] on p at bounding box center [503, 238] width 235 height 232
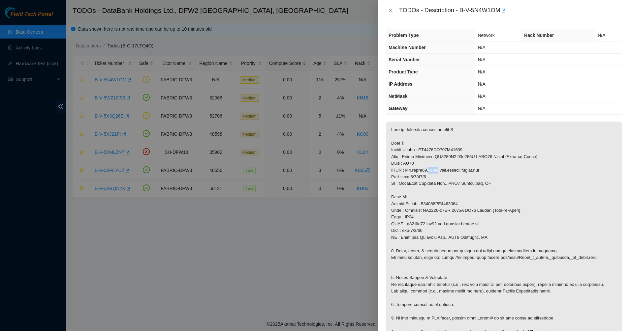
click at [432, 168] on p at bounding box center [503, 238] width 235 height 232
drag, startPoint x: 432, startPoint y: 168, endPoint x: 435, endPoint y: 181, distance: 13.5
click at [435, 181] on p at bounding box center [503, 238] width 235 height 232
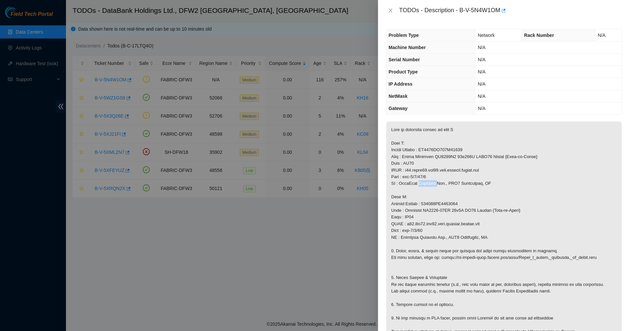
click at [435, 181] on p at bounding box center [503, 238] width 235 height 232
click at [405, 181] on p at bounding box center [503, 238] width 235 height 232
drag, startPoint x: 405, startPoint y: 181, endPoint x: 419, endPoint y: 199, distance: 23.5
click at [419, 199] on p at bounding box center [503, 238] width 235 height 232
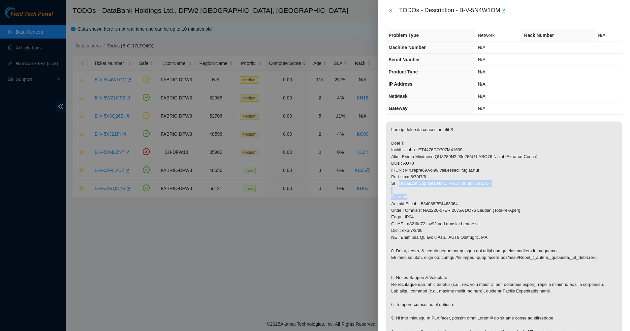
click at [419, 199] on p at bounding box center [503, 238] width 235 height 232
drag, startPoint x: 419, startPoint y: 199, endPoint x: 437, endPoint y: 215, distance: 23.4
click at [420, 200] on p at bounding box center [503, 238] width 235 height 232
drag, startPoint x: 437, startPoint y: 215, endPoint x: 440, endPoint y: 217, distance: 3.8
click at [440, 217] on p at bounding box center [503, 238] width 235 height 232
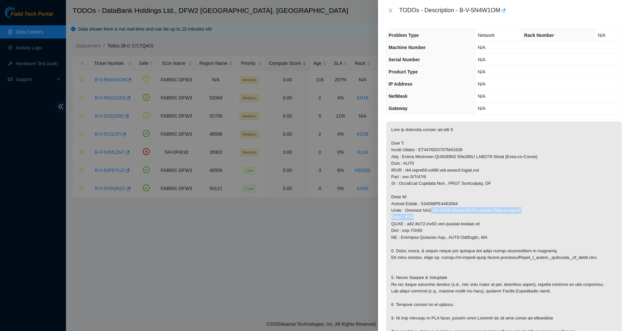
click at [440, 217] on p at bounding box center [503, 238] width 235 height 232
drag, startPoint x: 440, startPoint y: 217, endPoint x: 413, endPoint y: 226, distance: 28.7
click at [439, 217] on p at bounding box center [503, 238] width 235 height 232
click at [412, 226] on p at bounding box center [503, 238] width 235 height 232
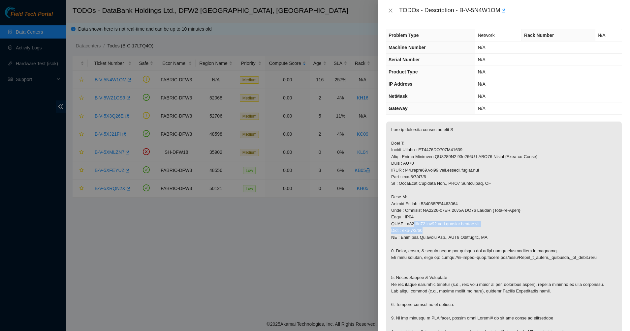
drag, startPoint x: 413, startPoint y: 226, endPoint x: 421, endPoint y: 232, distance: 10.6
click at [421, 232] on p at bounding box center [503, 238] width 235 height 232
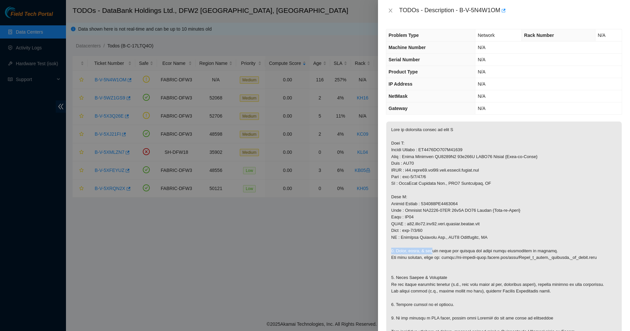
drag, startPoint x: 430, startPoint y: 247, endPoint x: 437, endPoint y: 254, distance: 9.6
click at [433, 251] on p at bounding box center [503, 238] width 235 height 232
click at [437, 254] on p at bounding box center [503, 238] width 235 height 232
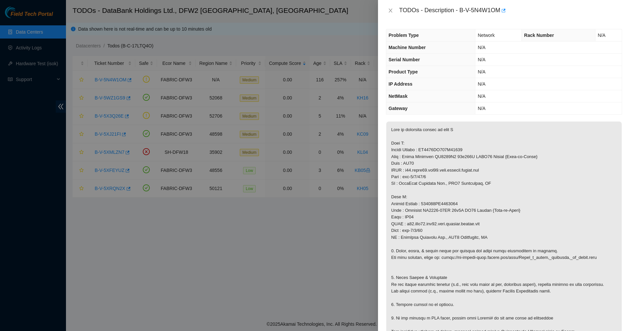
click at [456, 257] on p at bounding box center [503, 238] width 235 height 232
click at [418, 257] on p at bounding box center [503, 238] width 235 height 232
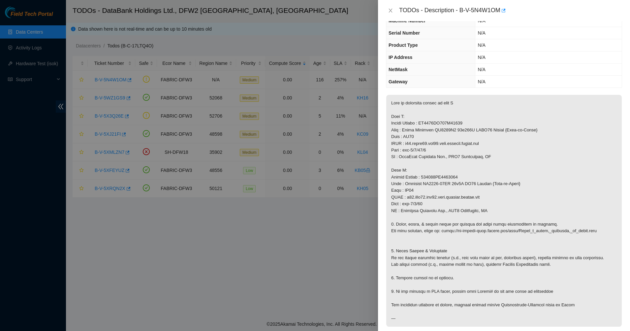
scroll to position [41, 0]
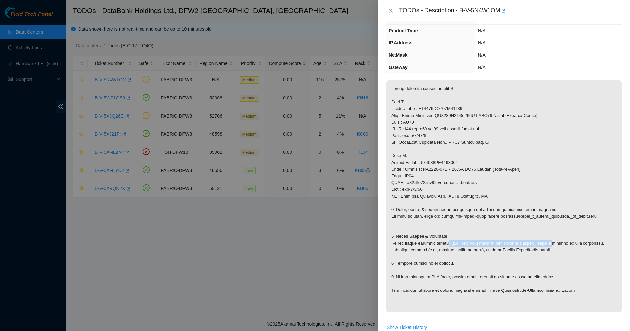
drag, startPoint x: 447, startPoint y: 241, endPoint x: 550, endPoint y: 243, distance: 102.6
click at [550, 243] on p at bounding box center [503, 196] width 235 height 232
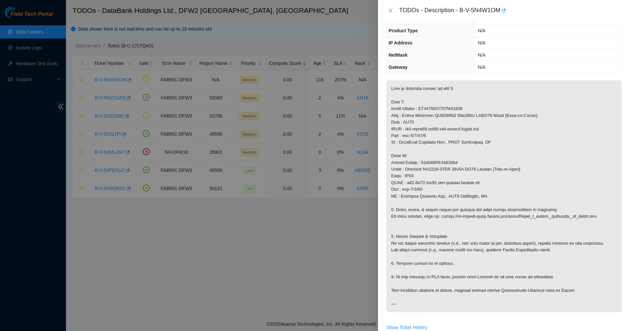
click at [488, 262] on p at bounding box center [503, 196] width 235 height 232
click at [388, 250] on p at bounding box center [503, 196] width 235 height 232
click at [415, 251] on p at bounding box center [503, 196] width 235 height 232
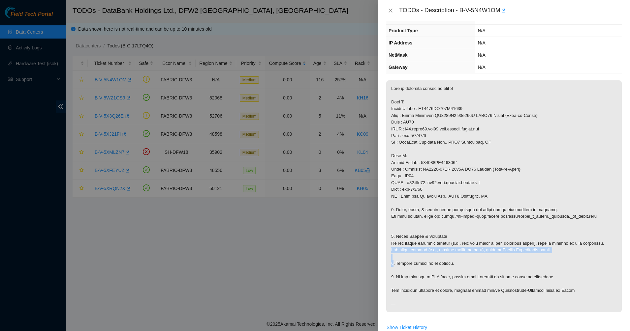
click at [415, 251] on p at bounding box center [503, 196] width 235 height 232
click at [527, 250] on p at bounding box center [503, 196] width 235 height 232
click at [391, 271] on p at bounding box center [503, 196] width 235 height 232
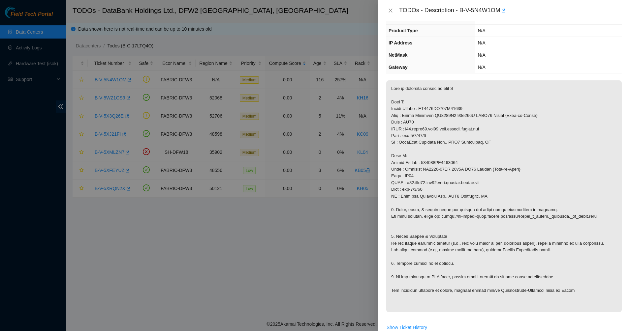
click at [398, 265] on p at bounding box center [503, 196] width 235 height 232
click at [439, 269] on p at bounding box center [503, 196] width 235 height 232
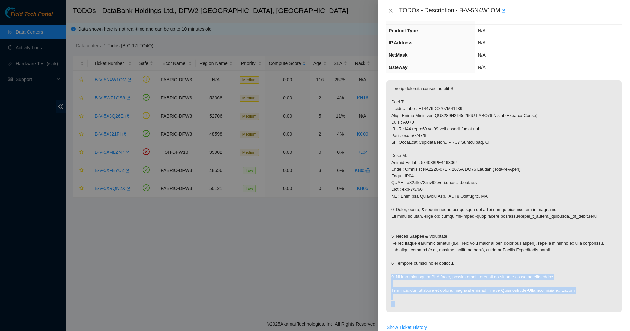
drag, startPoint x: 387, startPoint y: 274, endPoint x: 562, endPoint y: 308, distance: 178.6
click at [562, 308] on p at bounding box center [503, 196] width 235 height 232
click at [563, 308] on p at bounding box center [503, 196] width 235 height 232
click at [453, 257] on p at bounding box center [503, 196] width 235 height 232
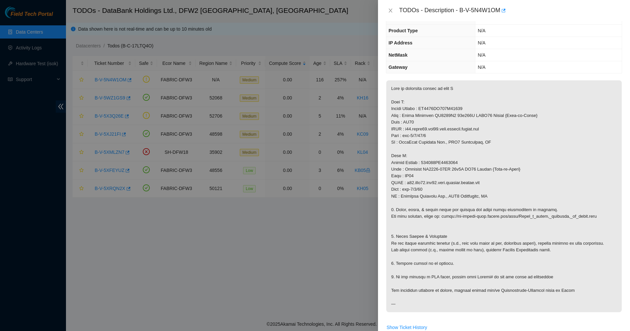
click at [453, 257] on p at bounding box center [503, 196] width 235 height 232
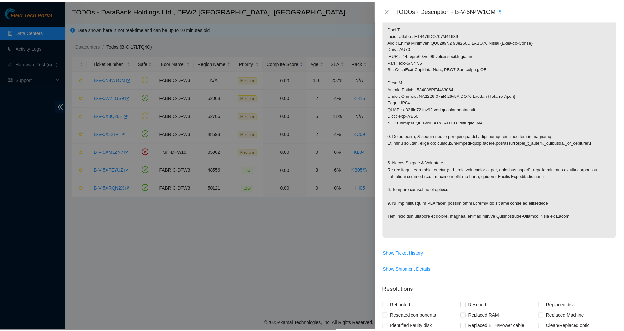
scroll to position [0, 0]
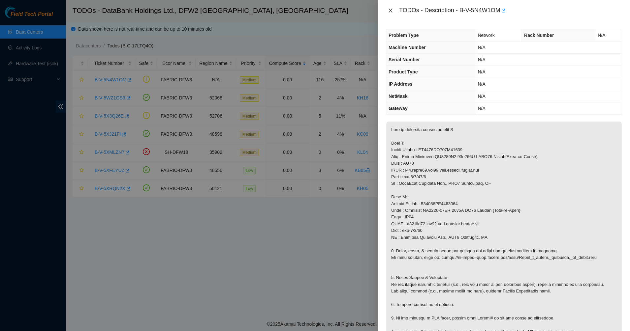
click at [388, 12] on icon "close" at bounding box center [390, 10] width 5 height 5
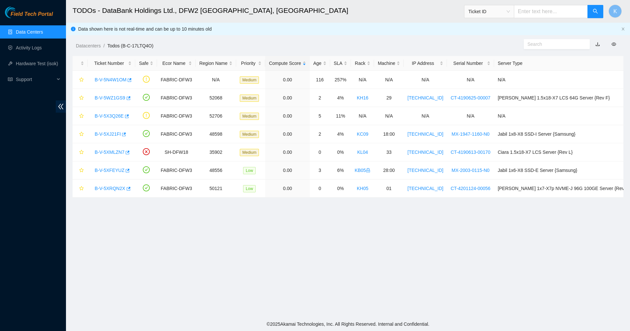
click at [300, 34] on div "Datacenters / Todos (B-C-17LTQ4O) /" at bounding box center [277, 31] width 423 height 37
click at [36, 31] on link "Data Centers" at bounding box center [29, 31] width 27 height 5
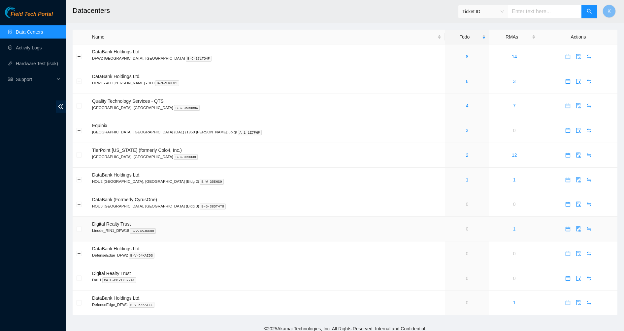
click at [513, 232] on link "1" at bounding box center [514, 229] width 3 height 5
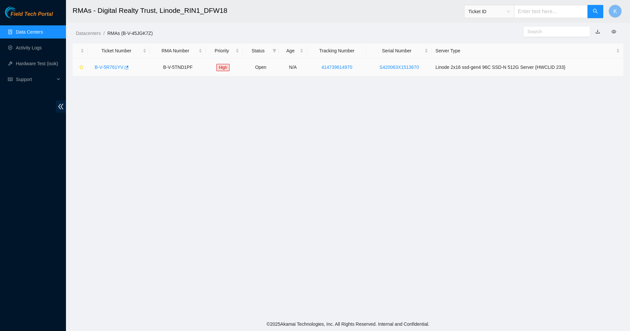
click at [95, 66] on link "B-V-5R761YV" at bounding box center [109, 67] width 29 height 5
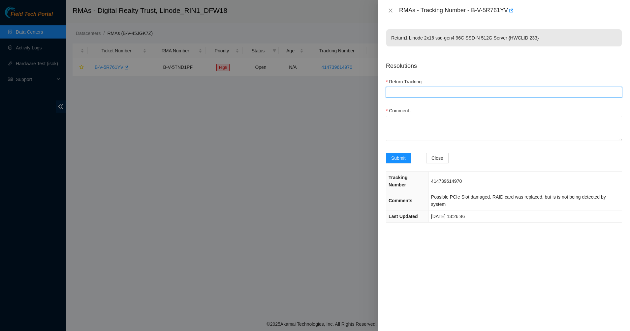
click at [422, 93] on Tracking "Return Tracking" at bounding box center [504, 92] width 236 height 11
paste Tracking "4254 2159 6427"
click at [402, 92] on Tracking "4254 2159 6427" at bounding box center [504, 92] width 236 height 11
click at [411, 94] on Tracking "42542159 6427" at bounding box center [504, 92] width 236 height 11
type Tracking "425421596427"
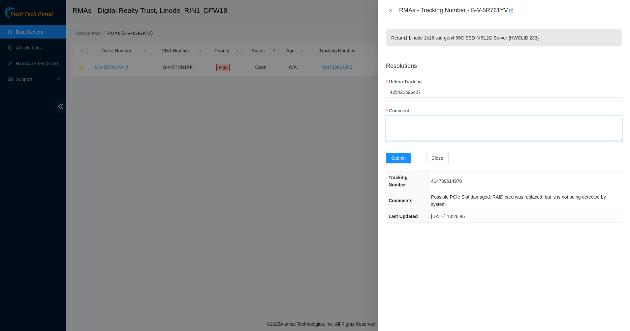
click at [403, 141] on textarea "Comment" at bounding box center [504, 128] width 236 height 25
paste textarea "Ticket: B-W-12K3FDR Defective Server SN: S420063X1B26084 Service Order: B-V-5X3…"
drag, startPoint x: 476, startPoint y: 134, endPoint x: 379, endPoint y: 106, distance: 100.5
click at [381, 108] on div "Return 1 Linode 2x16 ssd-gen4 96C SSD-N 512G Server {HWCLID 233} Resolutions Re…" at bounding box center [504, 176] width 252 height 310
type textarea "Ticket: B-W-12K3FDR Defective Server SN: S420063X1B26084 Service Order: B-V-5X3…"
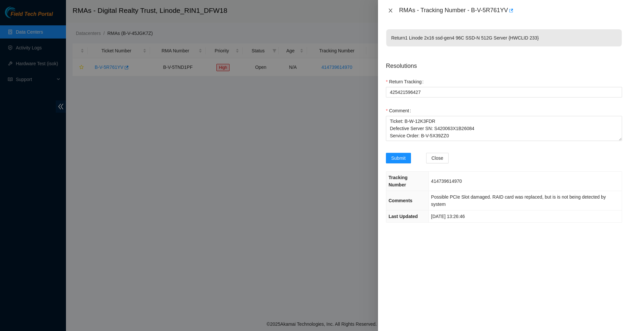
click at [391, 10] on icon "close" at bounding box center [390, 10] width 5 height 5
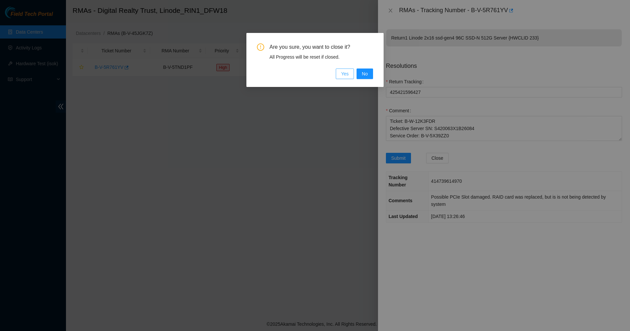
click at [346, 75] on span "Yes" at bounding box center [345, 73] width 8 height 7
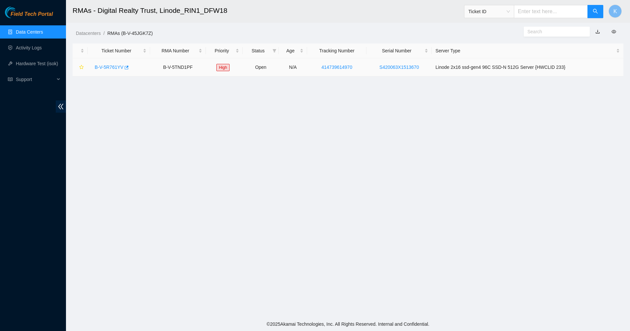
click at [88, 66] on td "B-V-5R761YV" at bounding box center [119, 67] width 62 height 18
click at [91, 65] on td "B-V-5R761YV" at bounding box center [119, 67] width 62 height 18
click at [94, 66] on div "B-V-5R761YV" at bounding box center [118, 67] width 55 height 11
click at [98, 69] on link "B-V-5R761YV" at bounding box center [109, 67] width 29 height 5
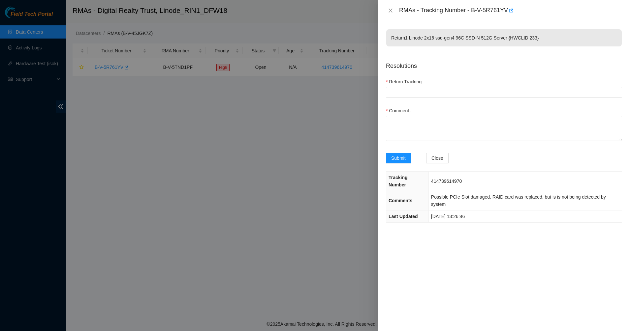
click at [442, 179] on span "414739614970" at bounding box center [446, 181] width 31 height 5
copy span "414739614970"
click at [389, 9] on icon "close" at bounding box center [390, 10] width 5 height 5
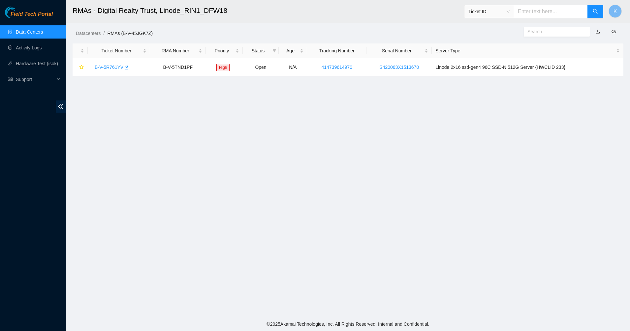
click at [393, 14] on h2 "RMAs - Digital Realty Trust, Linode_RIN1_DFW18" at bounding box center [289, 10] width 432 height 21
click at [27, 29] on link "Data Centers" at bounding box center [29, 31] width 27 height 5
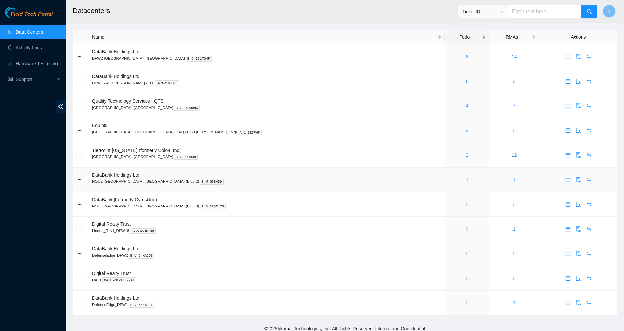
click at [466, 182] on link "1" at bounding box center [467, 179] width 3 height 5
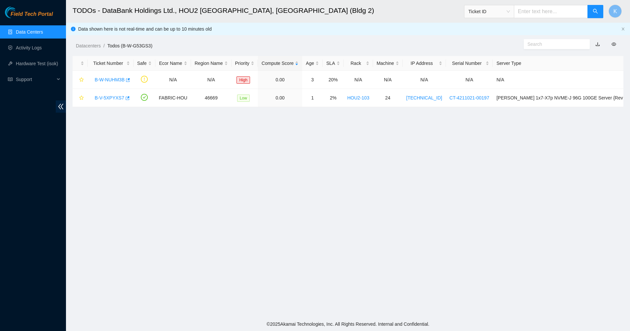
click at [21, 30] on link "Data Centers" at bounding box center [29, 31] width 27 height 5
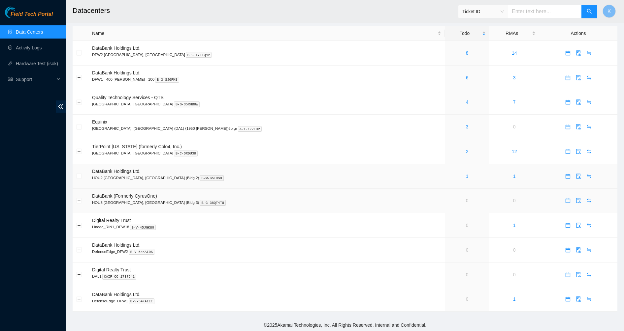
scroll to position [5, 0]
drag, startPoint x: 113, startPoint y: 295, endPoint x: 214, endPoint y: 296, distance: 101.6
click at [214, 296] on td "DataBank Holdings Ltd. DefenseEdge_DFW1 B-V-54KAIEI" at bounding box center [266, 299] width 356 height 25
click at [80, 272] on button "Expand row" at bounding box center [79, 273] width 5 height 5
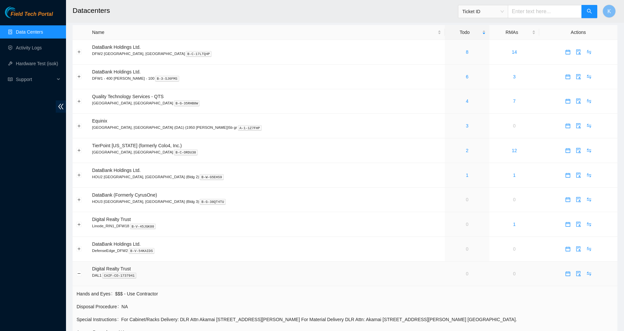
click at [183, 280] on td "Digital Realty Trust DAL1 CAIF-CO-1737941" at bounding box center [266, 274] width 356 height 25
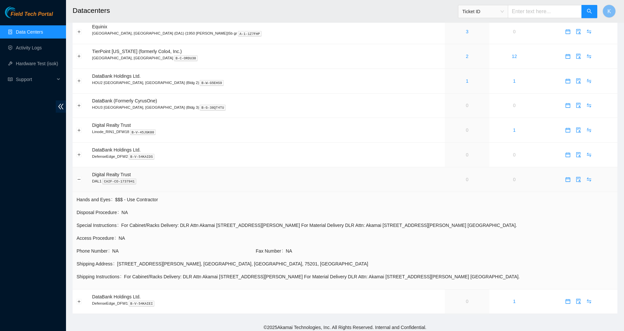
scroll to position [102, 0]
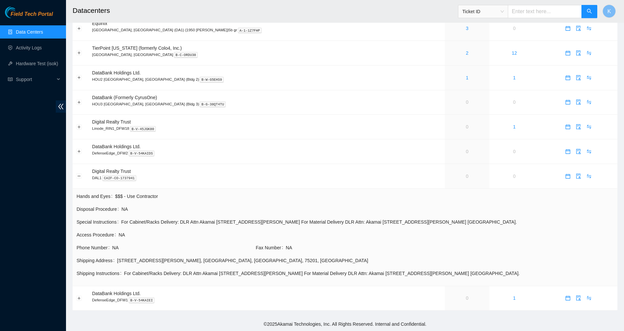
click at [185, 215] on td "Disposal Procedure NA" at bounding box center [344, 211] width 537 height 13
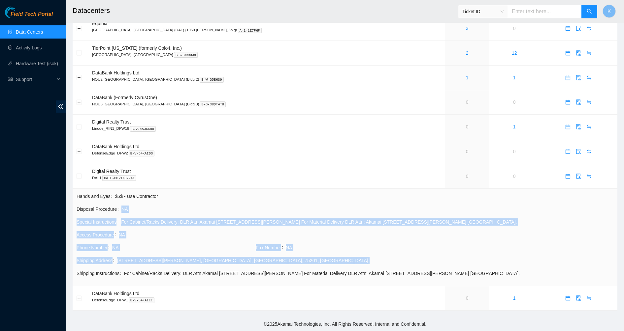
drag, startPoint x: 185, startPoint y: 215, endPoint x: 281, endPoint y: 259, distance: 105.7
click at [281, 259] on tbody "Hands and Eyes $$$ - Use Contractor Disposal Procedure NA Special Instructions …" at bounding box center [344, 238] width 537 height 90
click at [281, 259] on div "[STREET_ADDRESS][PERSON_NAME]" at bounding box center [365, 260] width 496 height 7
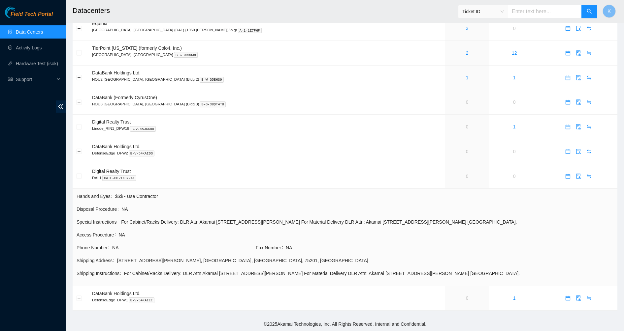
click at [281, 259] on div "[STREET_ADDRESS][PERSON_NAME]" at bounding box center [365, 260] width 496 height 7
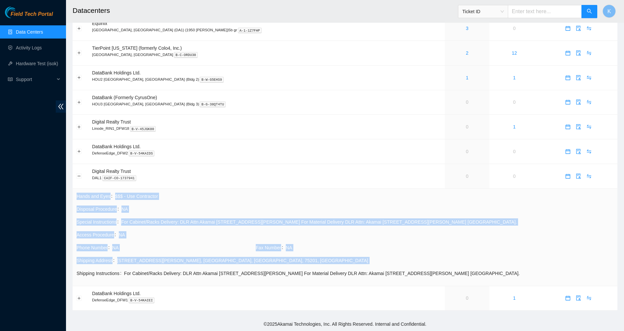
drag, startPoint x: 281, startPoint y: 259, endPoint x: 330, endPoint y: 286, distance: 55.9
click at [330, 286] on td "Hands and Eyes $$$ - Use Contractor Disposal Procedure NA Special Instructions …" at bounding box center [345, 238] width 544 height 98
click at [332, 284] on td "Hands and Eyes $$$ - Use Contractor Disposal Procedure NA Special Instructions …" at bounding box center [345, 238] width 544 height 98
